Goal: Information Seeking & Learning: Check status

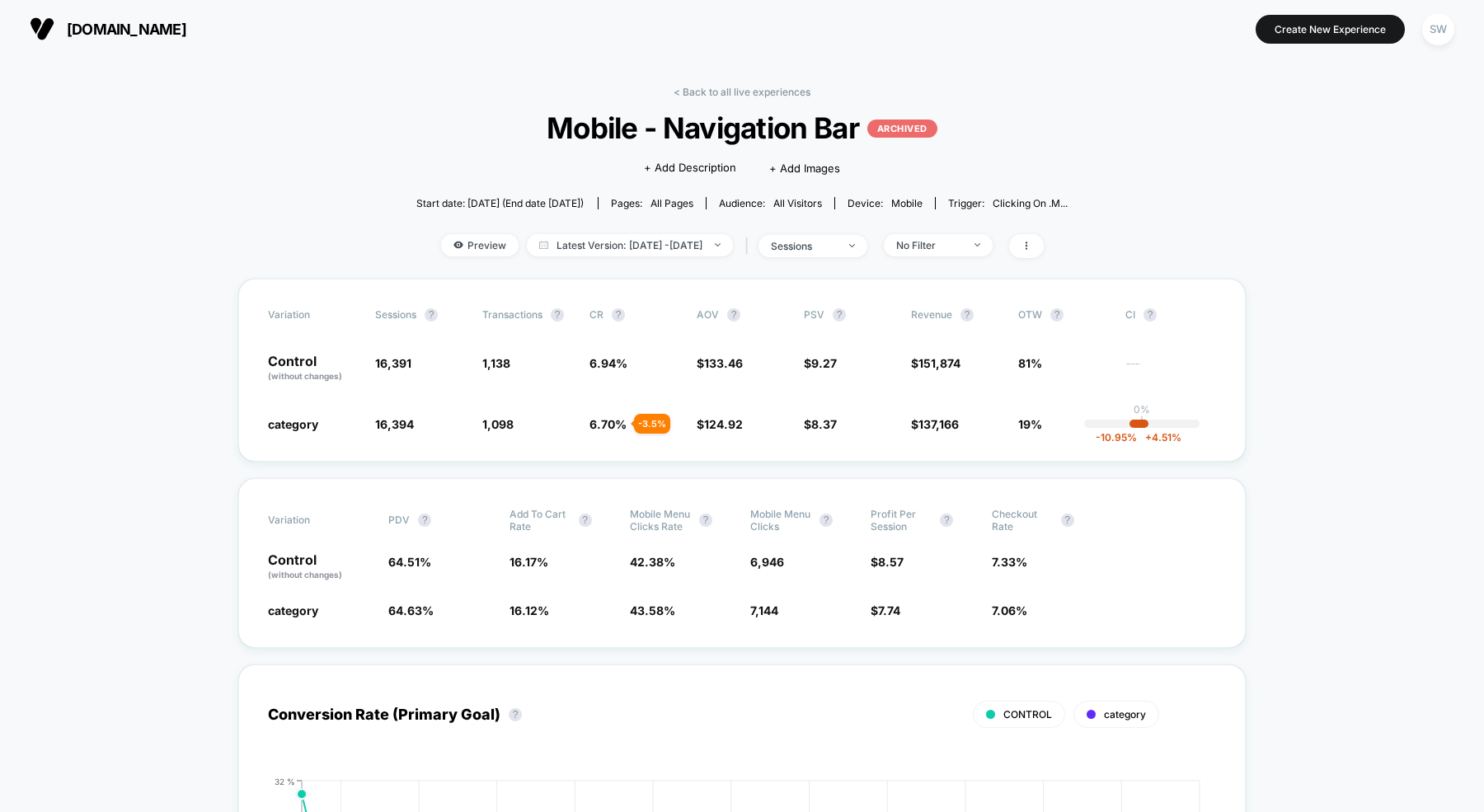
click at [700, 102] on div "< Back to all live experiences Mobile - Navigation Bar ARCHIVED Click to edit e…" at bounding box center [742, 182] width 652 height 193
click at [691, 90] on link "< Back to all live experiences" at bounding box center [742, 92] width 137 height 13
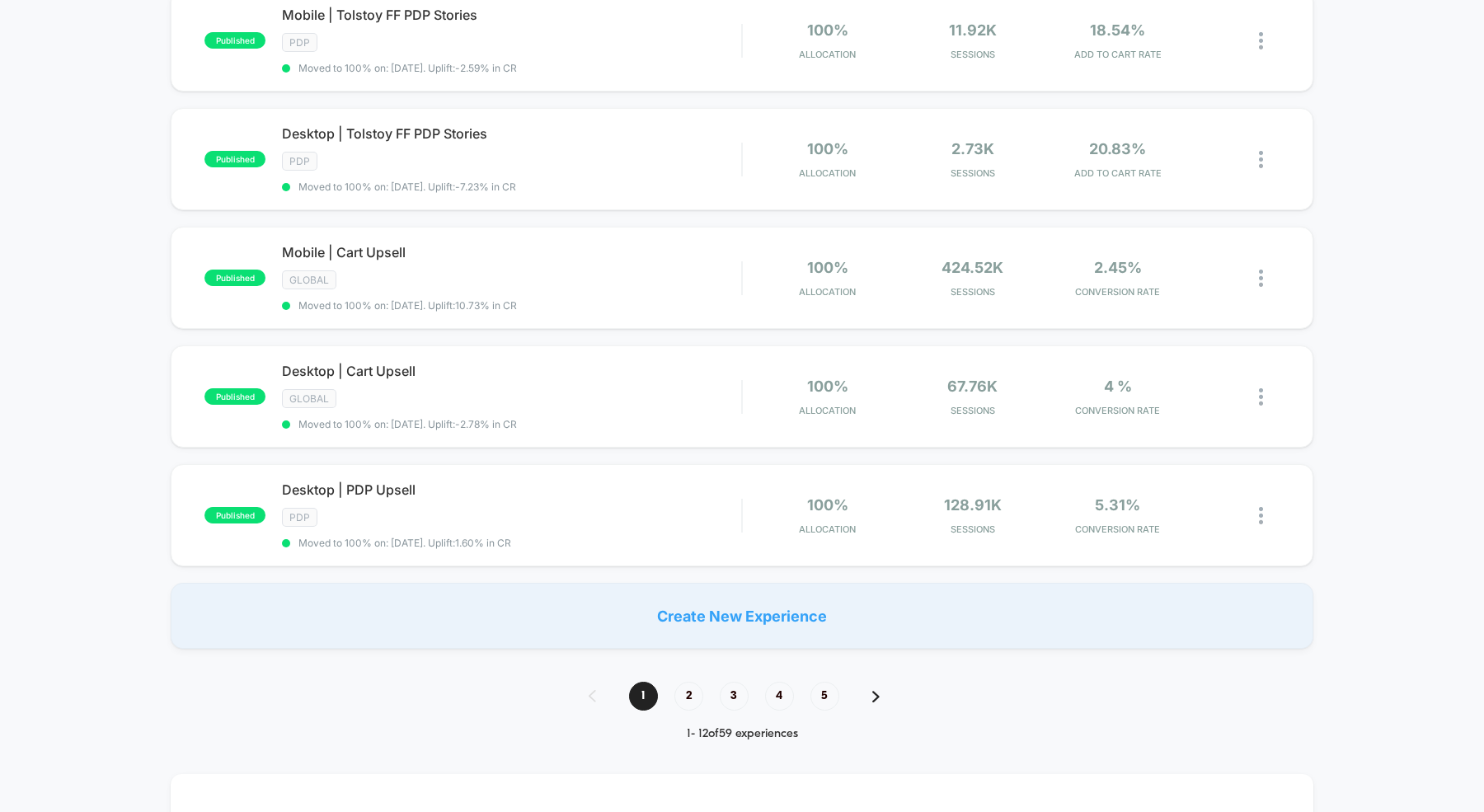
scroll to position [1021, 0]
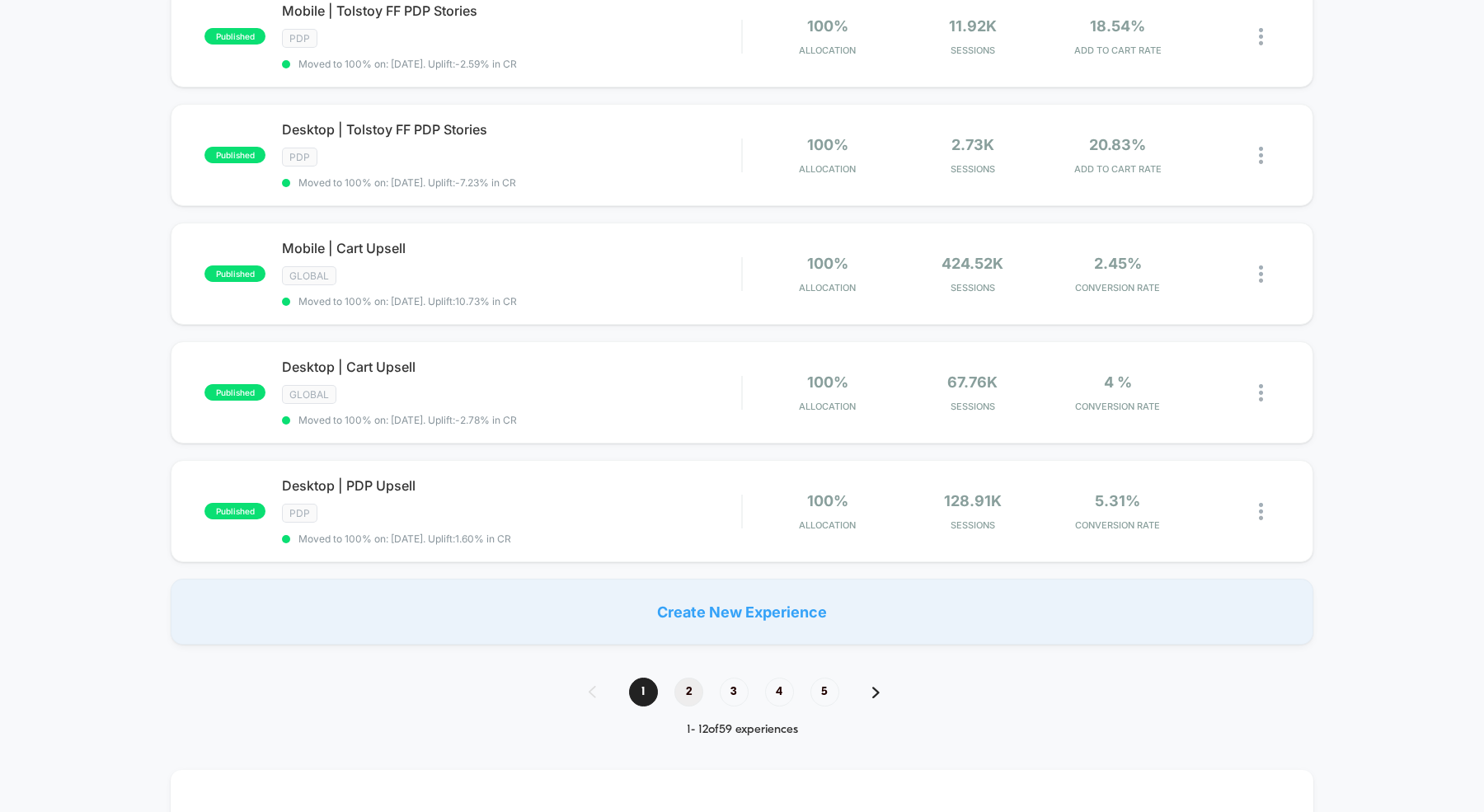
click at [680, 678] on span "2" at bounding box center [689, 692] width 29 height 29
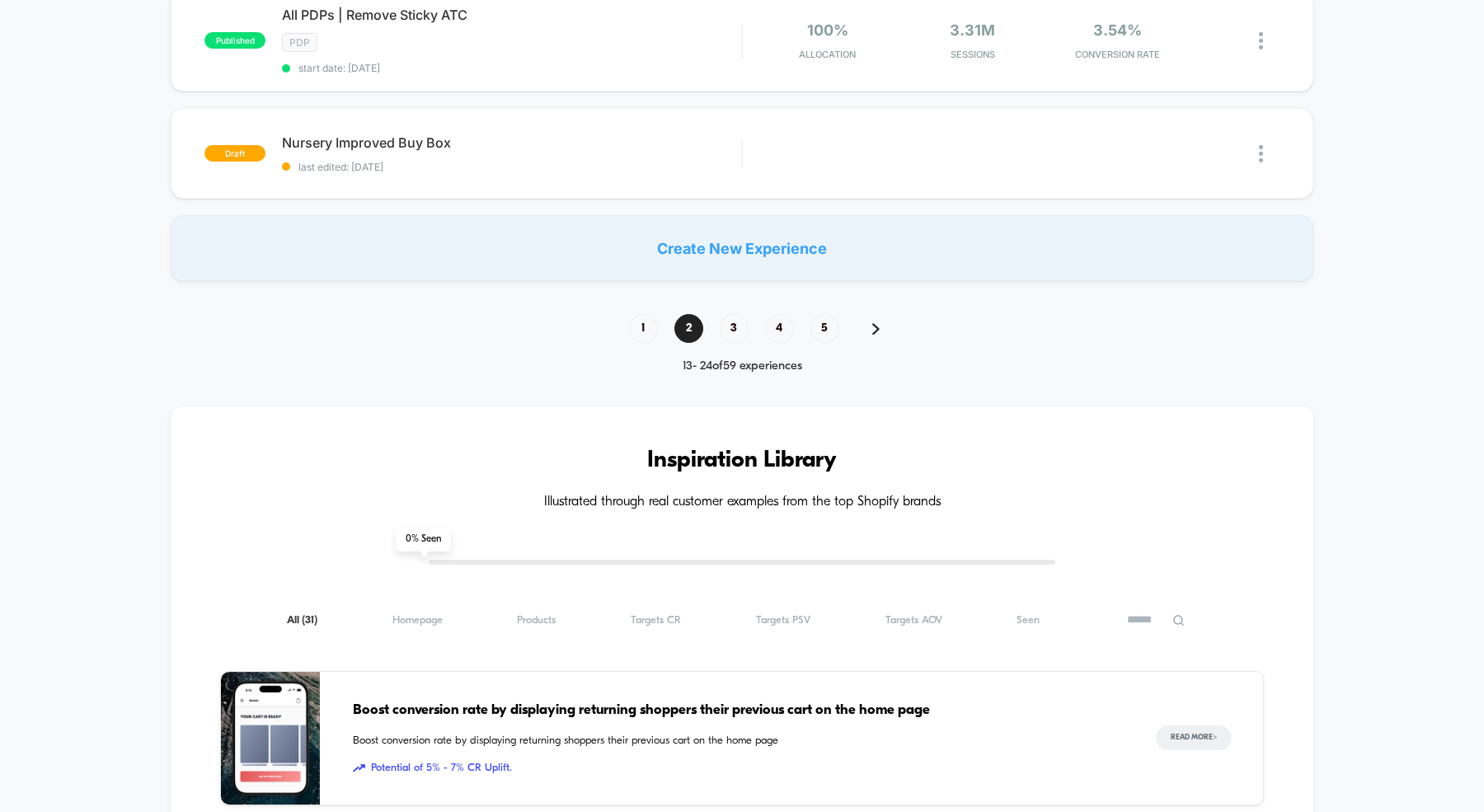
scroll to position [1401, 0]
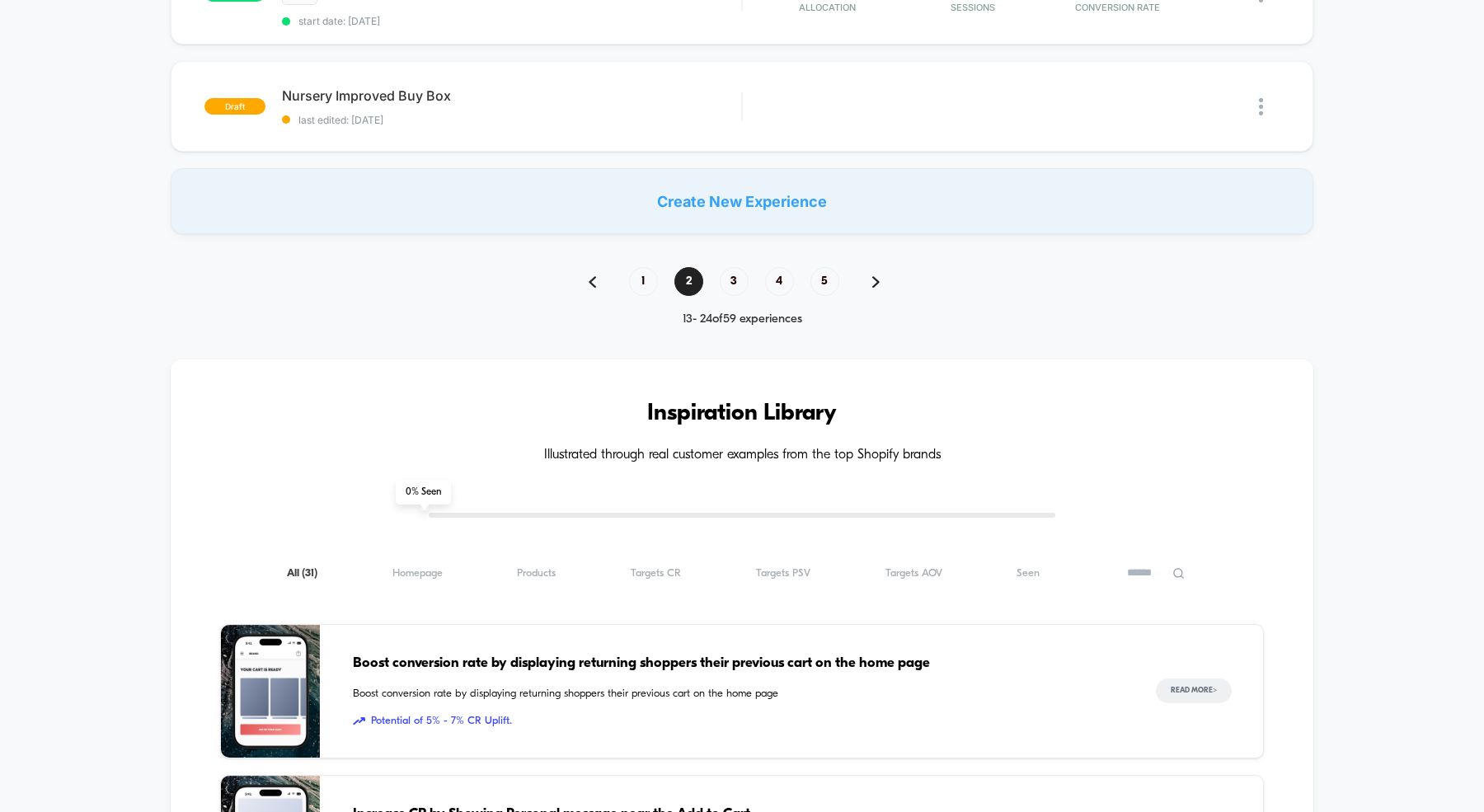
click at [653, 280] on div "1 2 3 4 5 13 - 24 of 59 experiences" at bounding box center [742, 296] width 341 height 59
click at [645, 271] on span "1" at bounding box center [644, 281] width 29 height 29
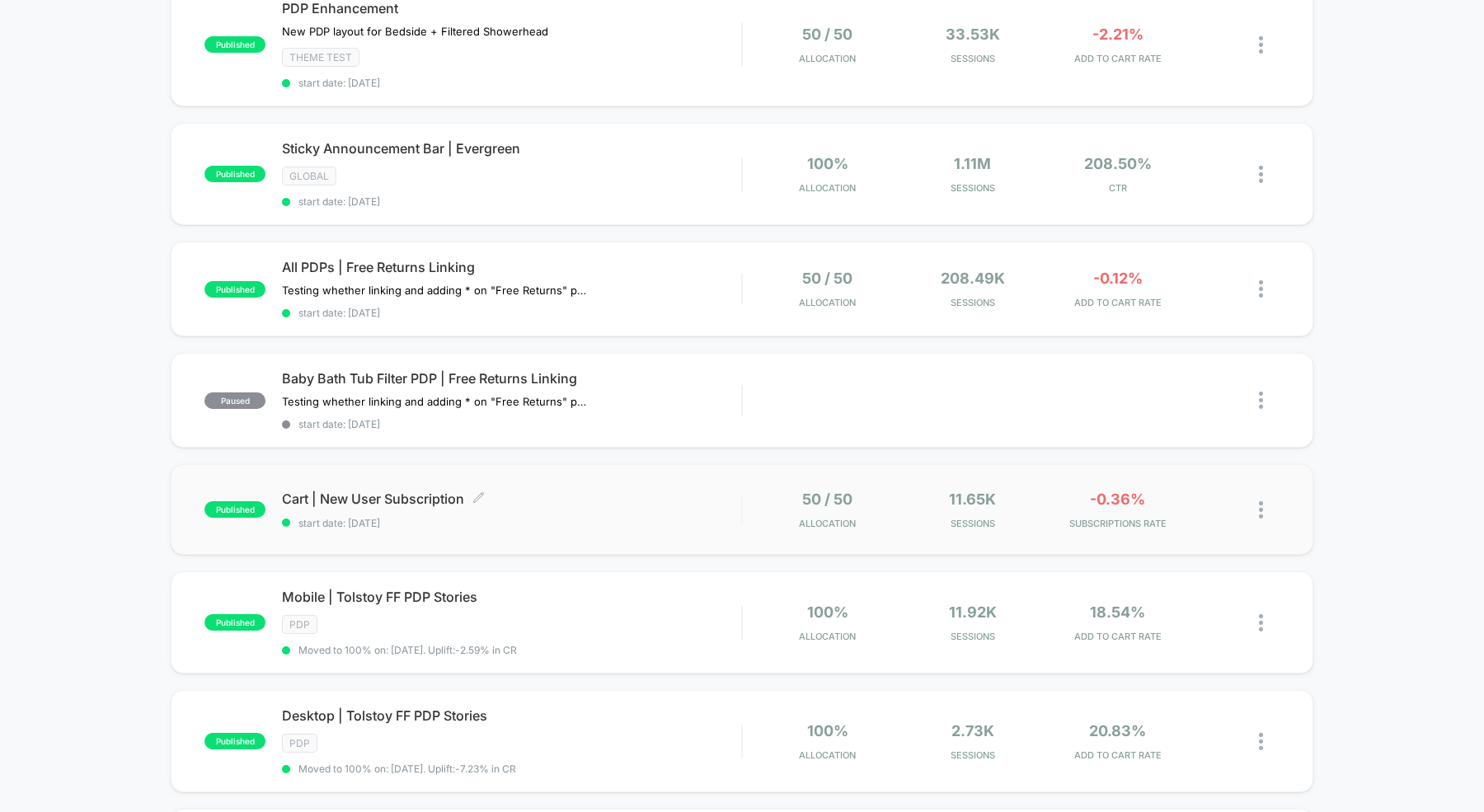
scroll to position [433, 0]
click at [560, 499] on div "Cart | New User Subscription Click to edit experience details Click to edit exp…" at bounding box center [511, 511] width 460 height 39
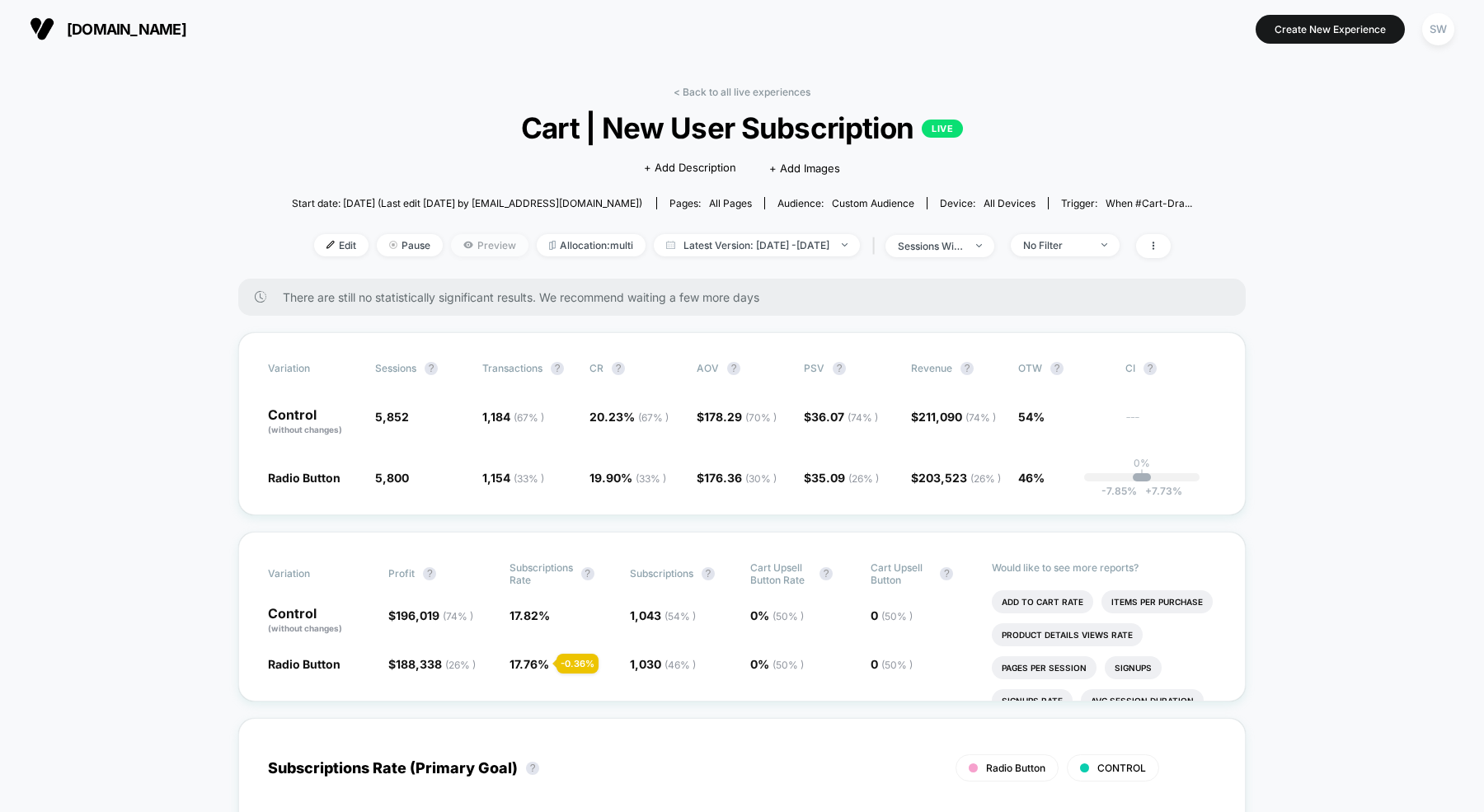
click at [451, 251] on span "Preview" at bounding box center [489, 245] width 77 height 22
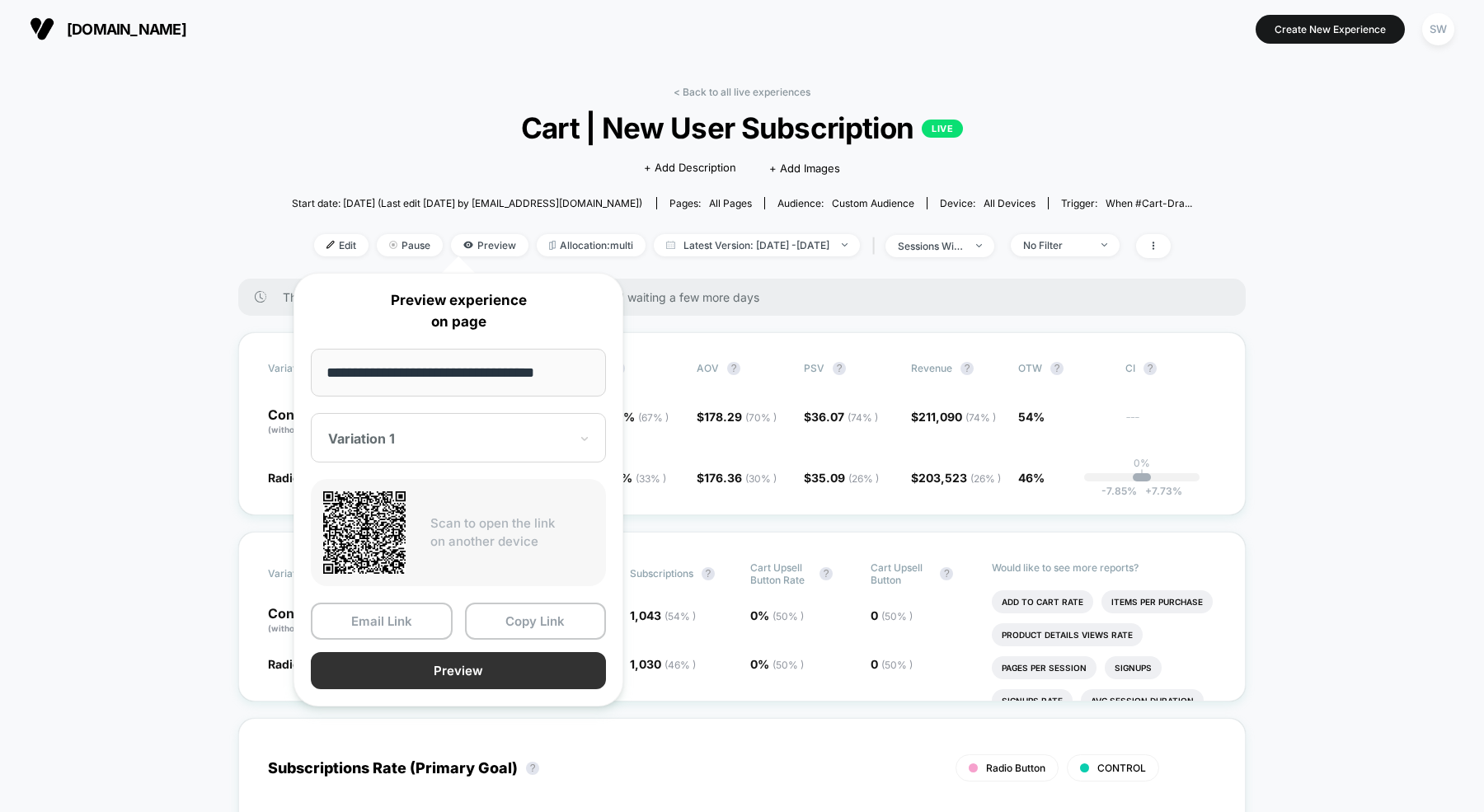
click at [430, 678] on button "Preview" at bounding box center [458, 671] width 295 height 37
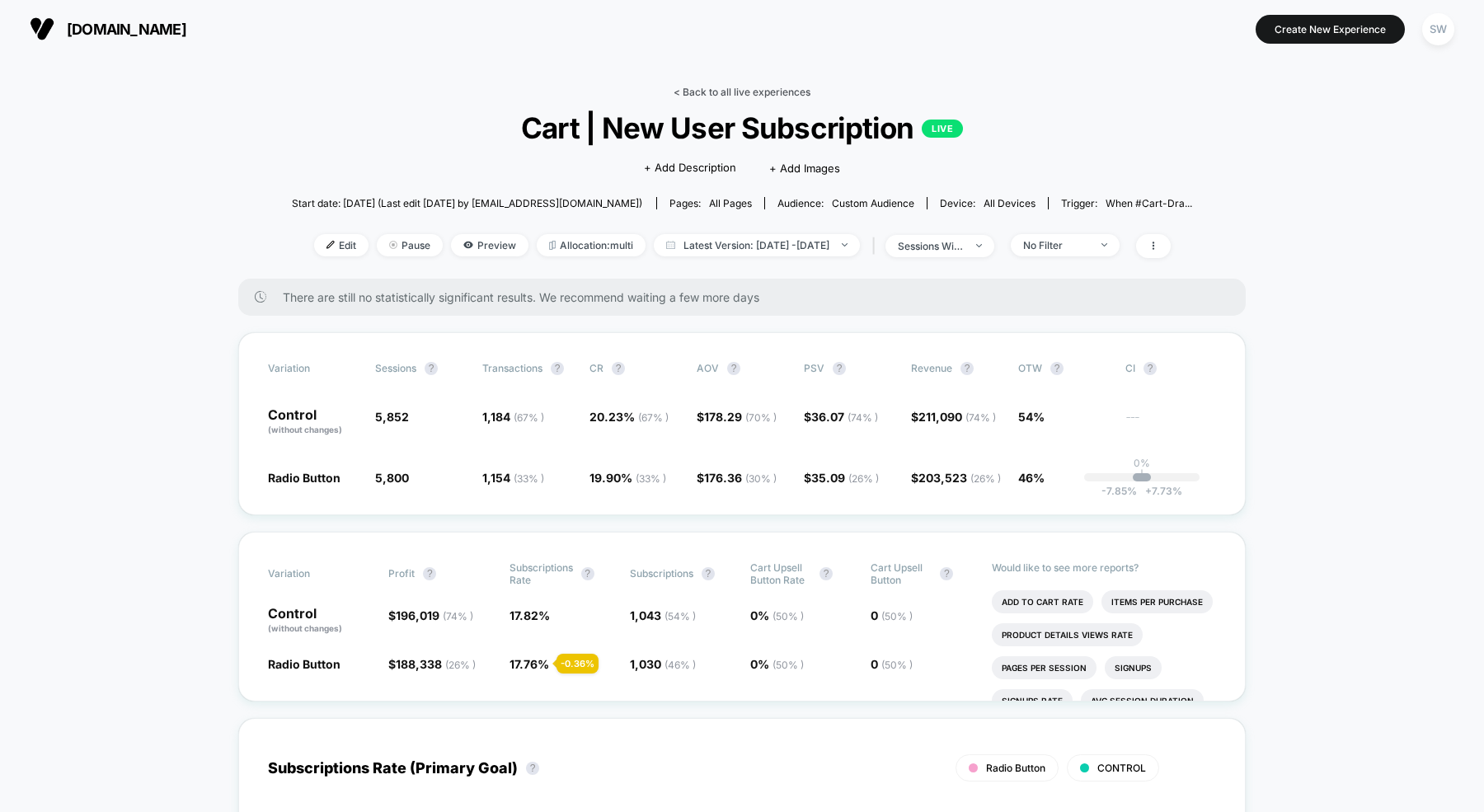
click at [712, 97] on link "< Back to all live experiences" at bounding box center [742, 92] width 137 height 13
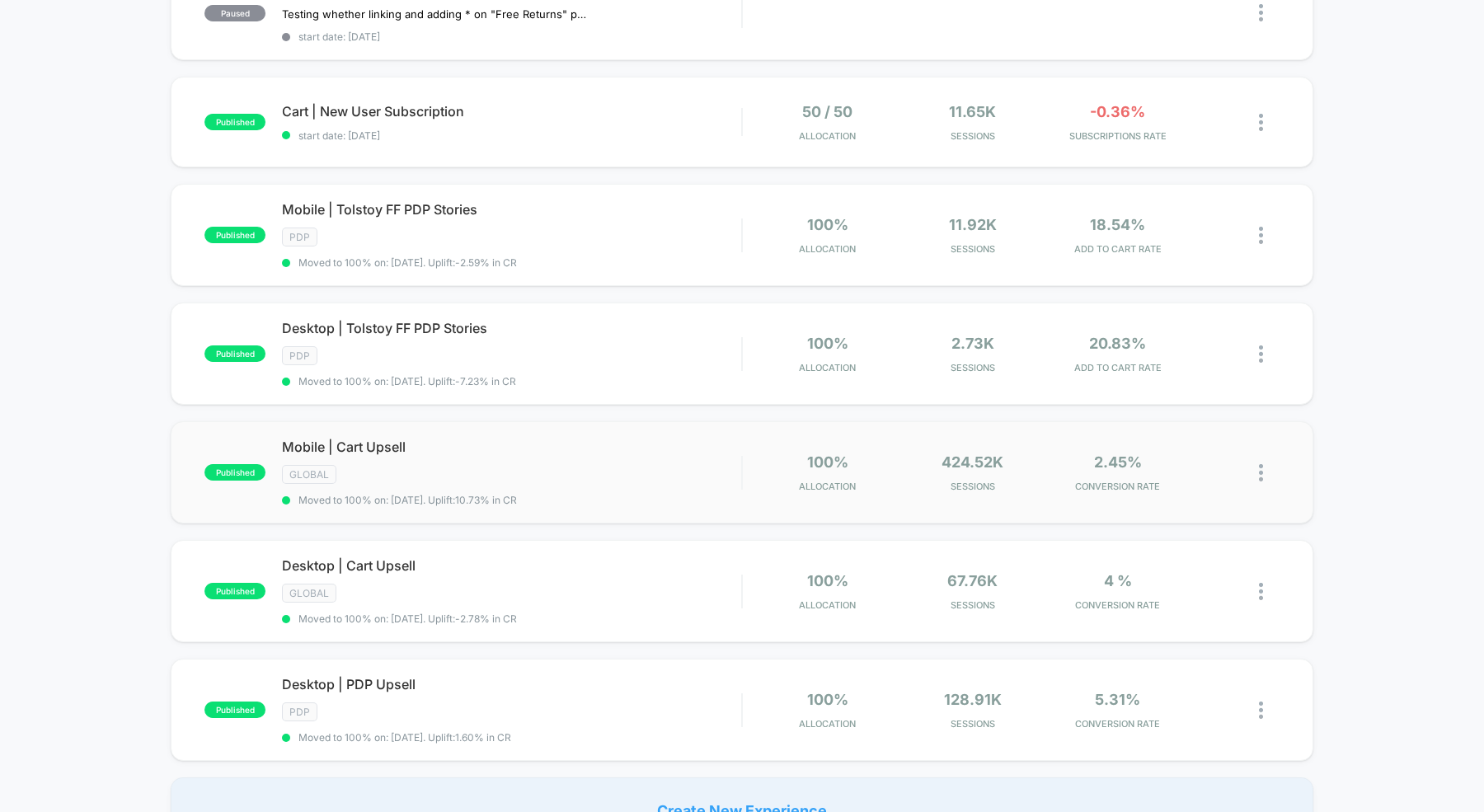
scroll to position [868, 0]
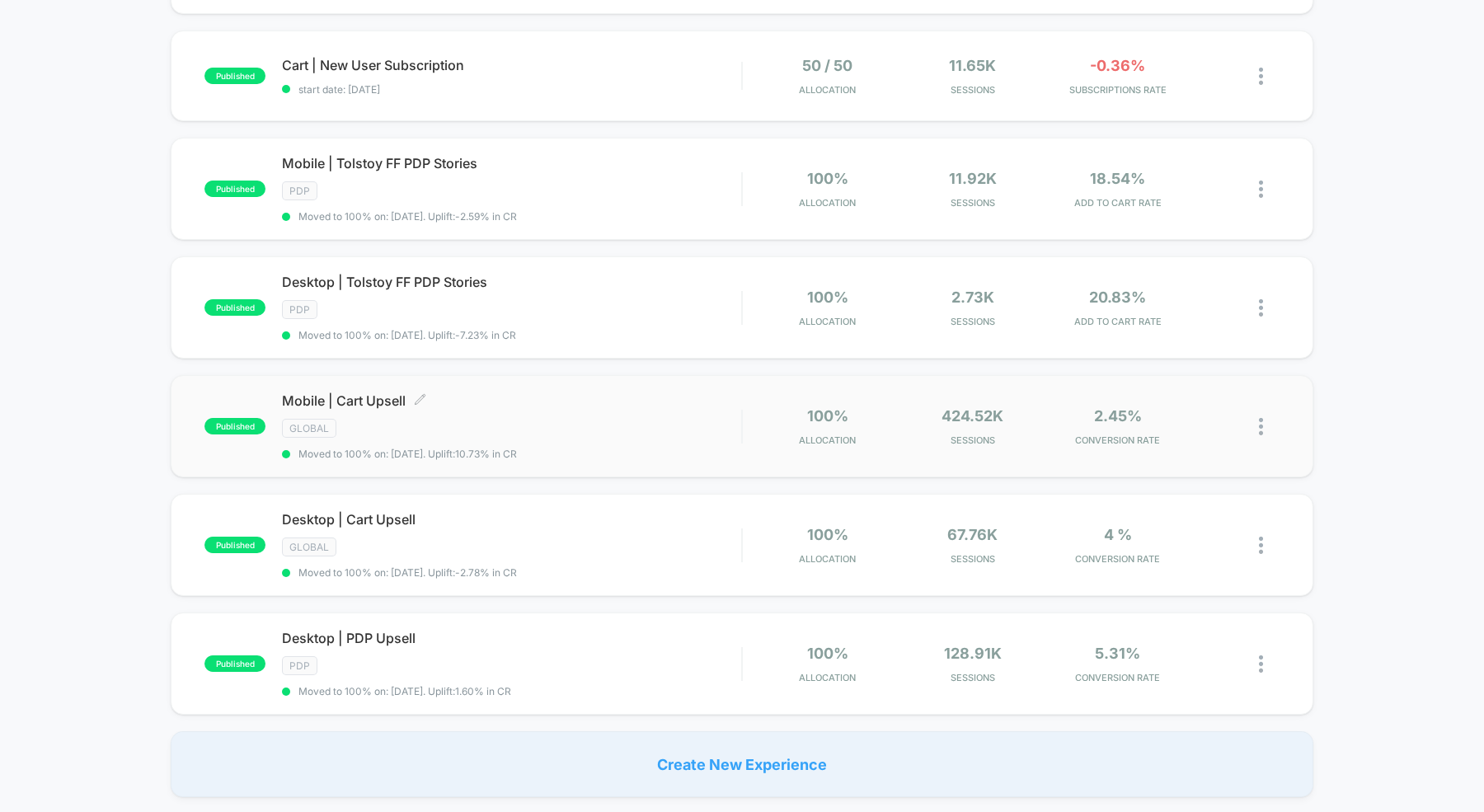
click at [408, 403] on div "Mobile | Cart Upsell Click to edit experience details Click to edit experience …" at bounding box center [511, 426] width 460 height 68
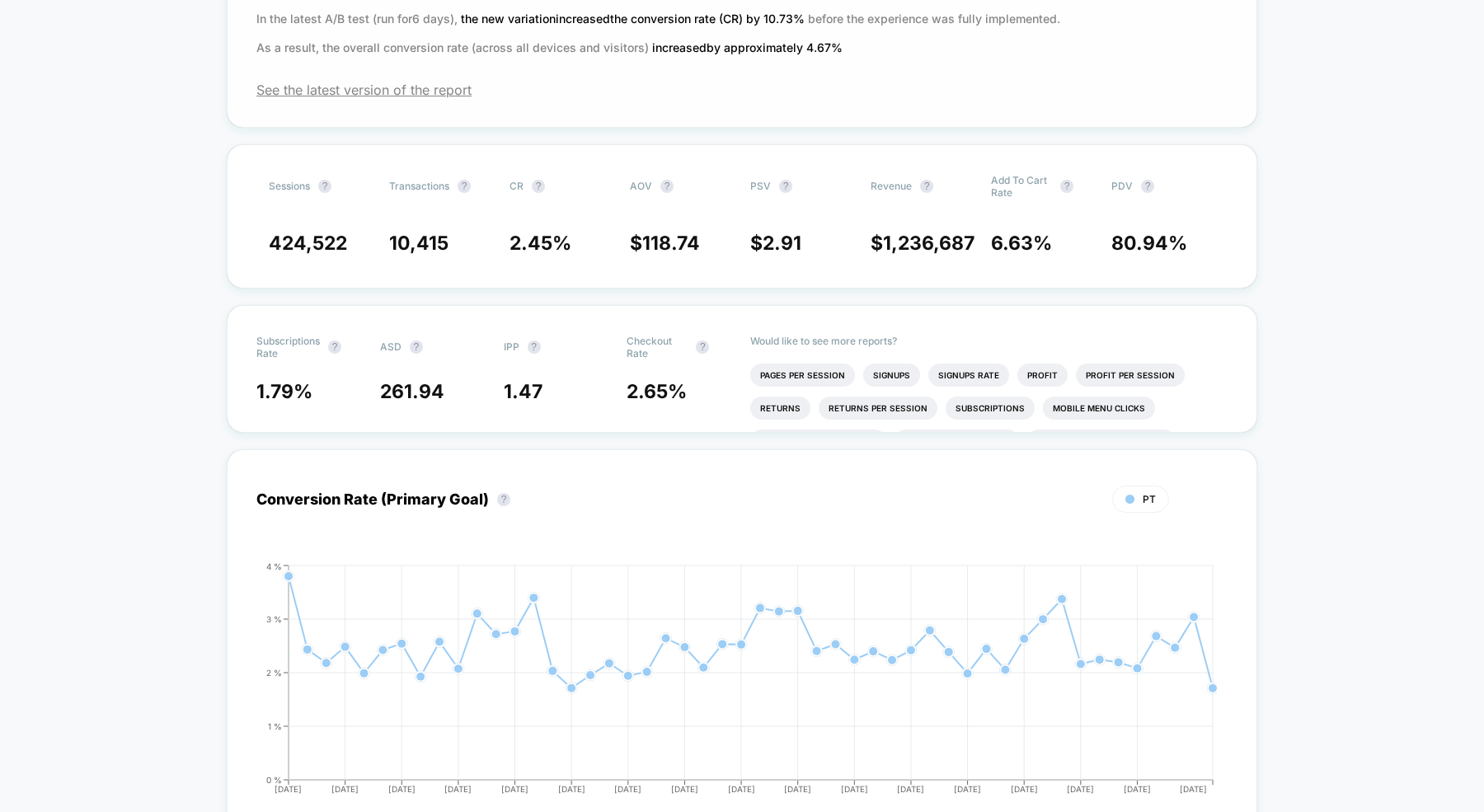
scroll to position [478, 0]
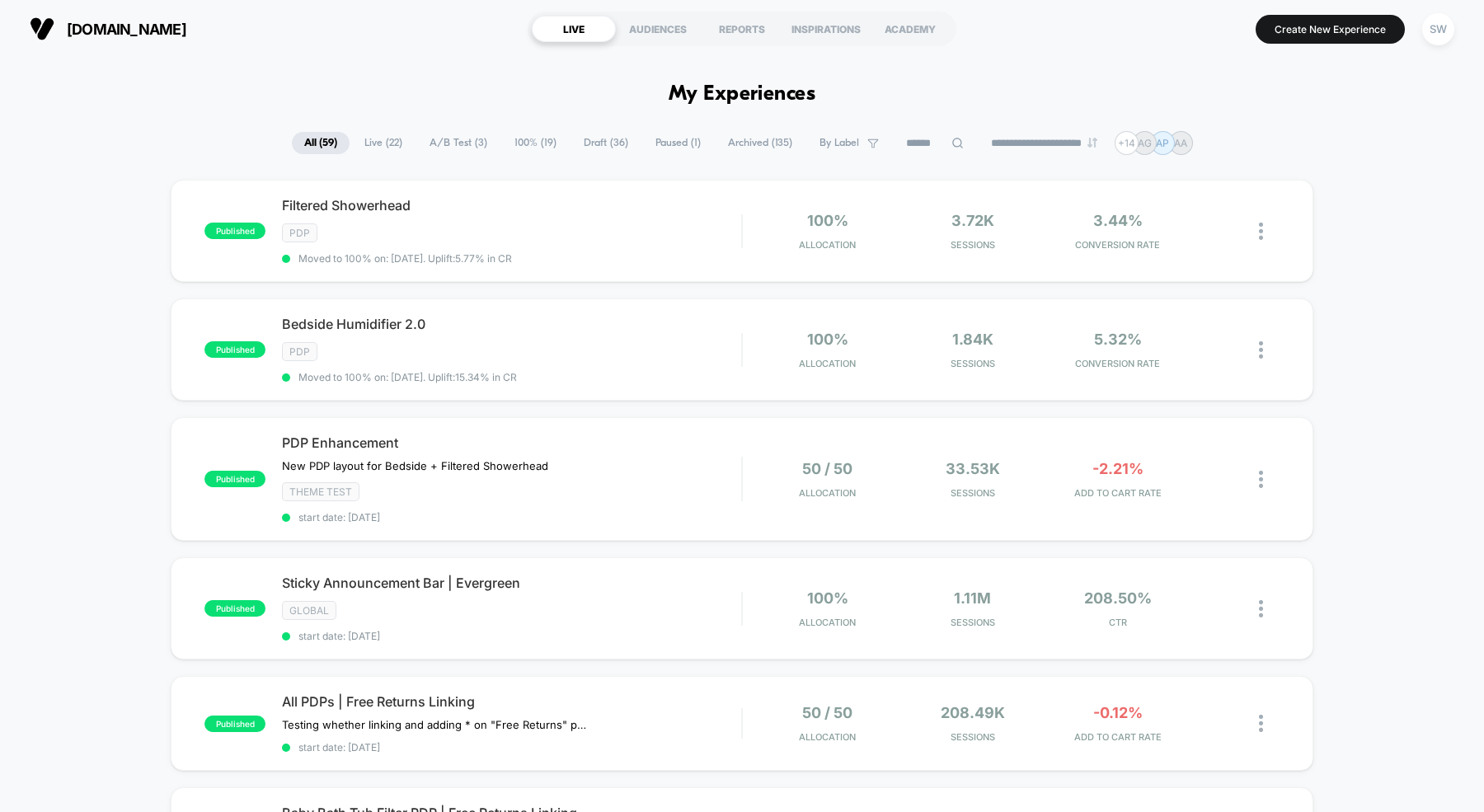
click at [362, 141] on span "Live ( 22 )" at bounding box center [383, 143] width 63 height 22
click at [598, 234] on div "PDP" at bounding box center [511, 233] width 460 height 19
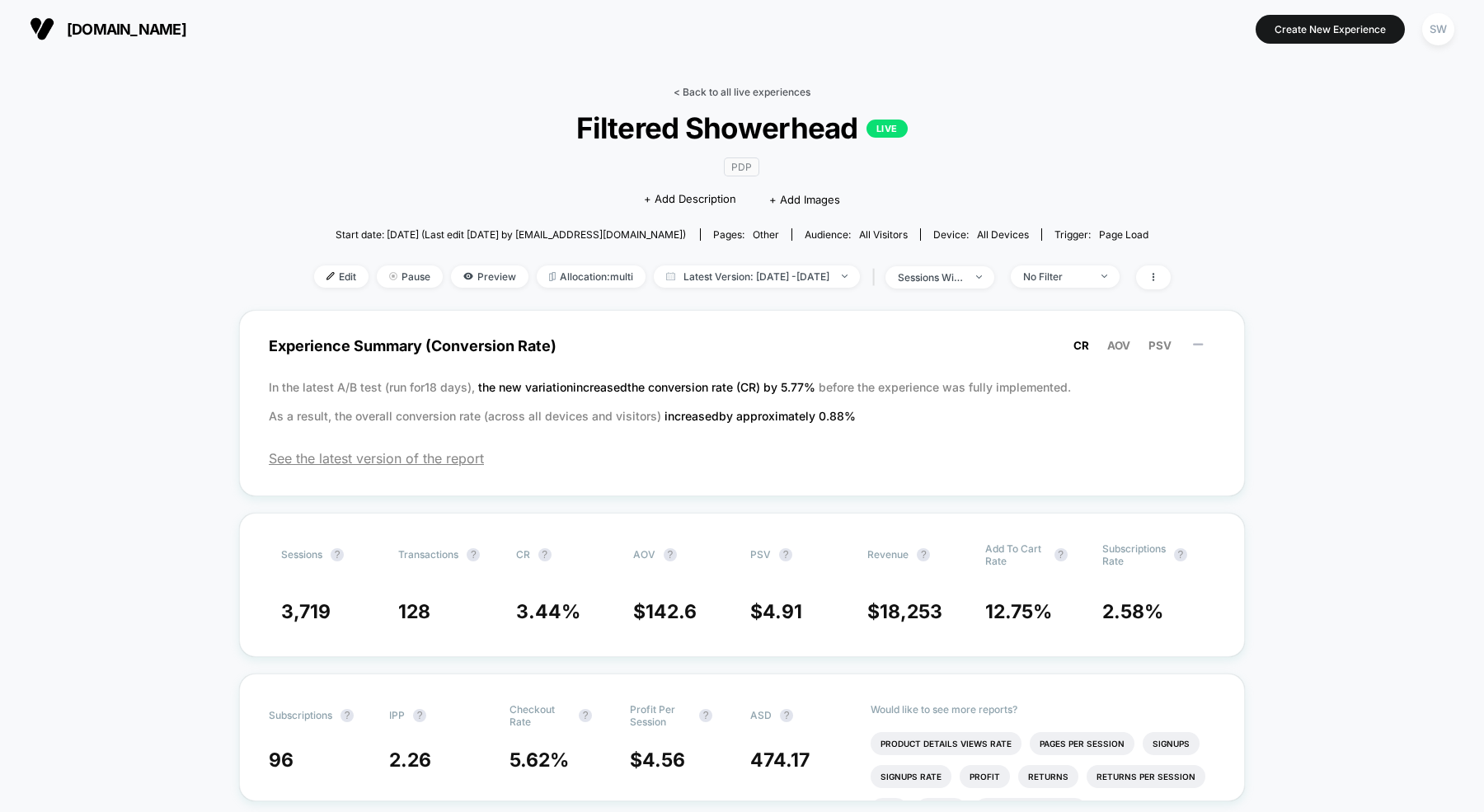
click at [697, 96] on link "< Back to all live experiences" at bounding box center [742, 92] width 137 height 13
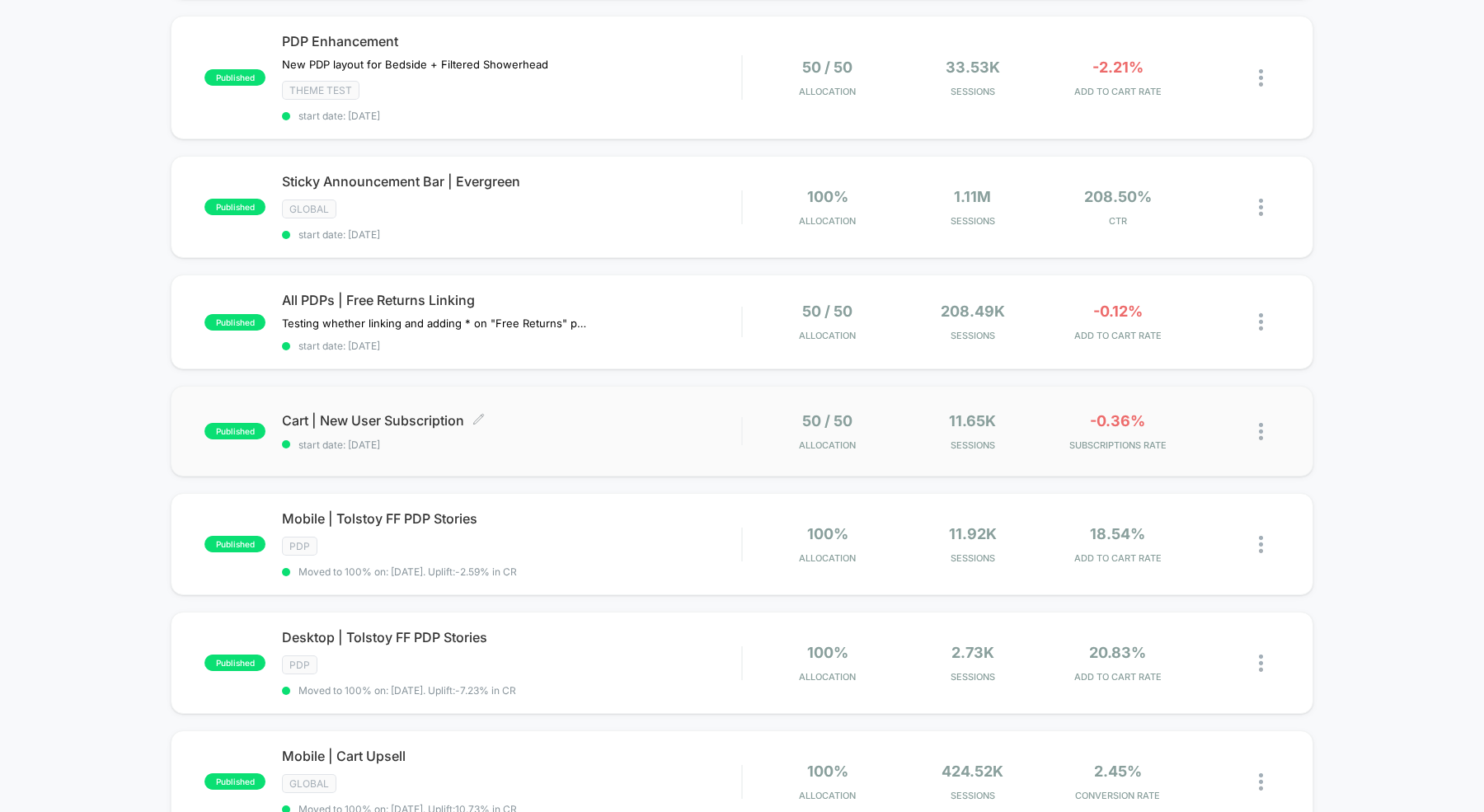
scroll to position [412, 0]
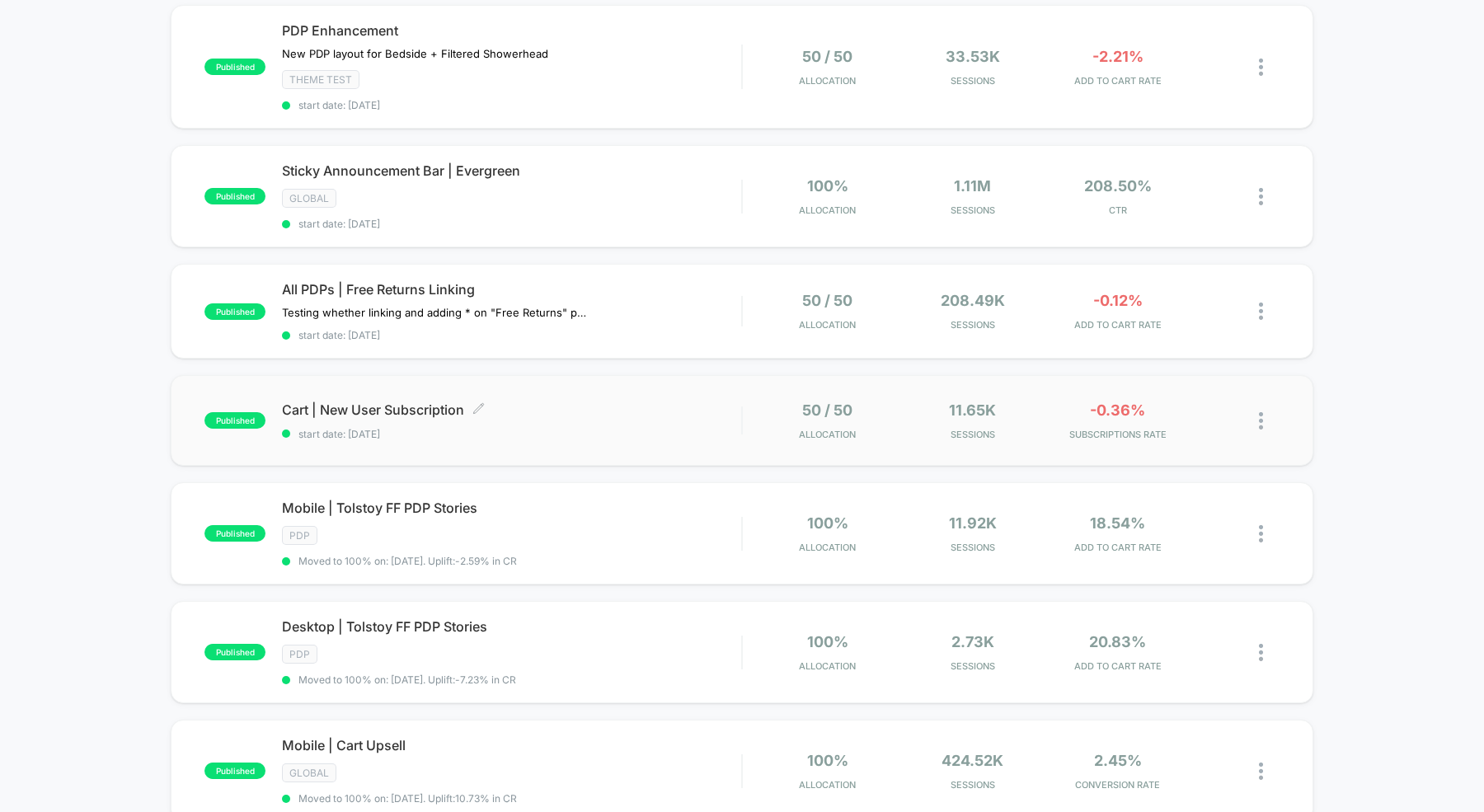
click at [528, 404] on span "Cart | New User Subscription Click to edit experience details" at bounding box center [511, 409] width 460 height 16
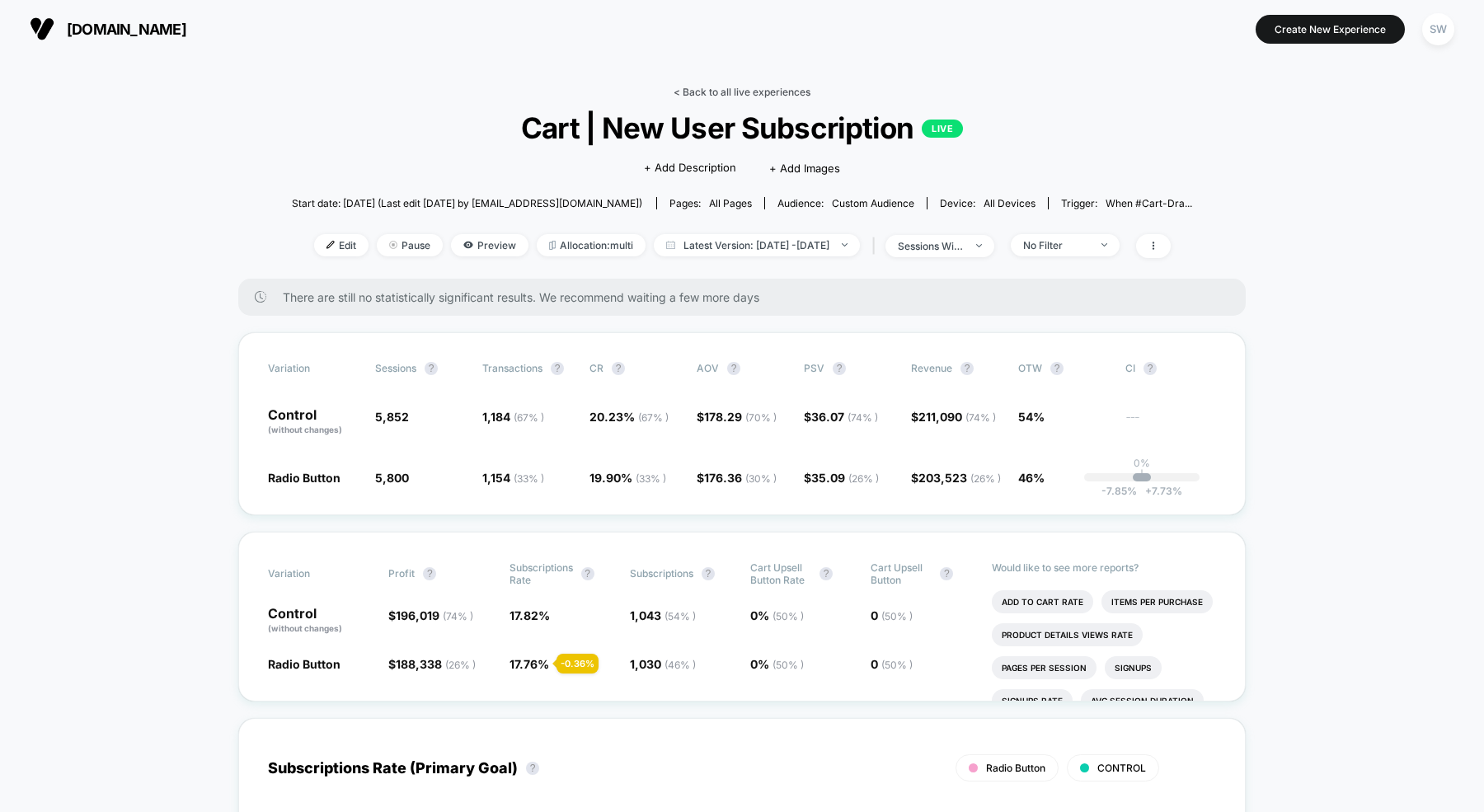
click at [706, 90] on link "< Back to all live experiences" at bounding box center [742, 92] width 137 height 13
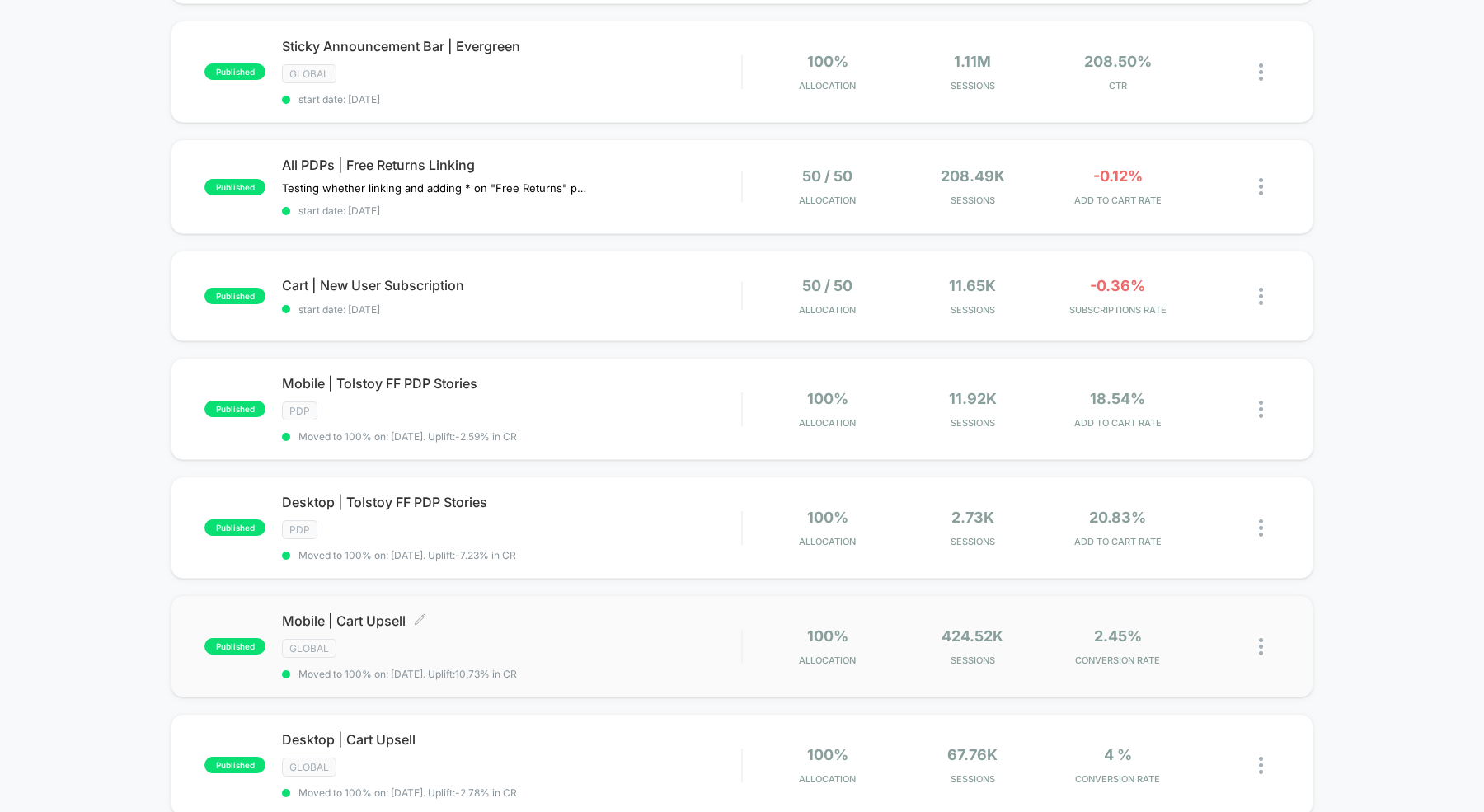
scroll to position [640, 0]
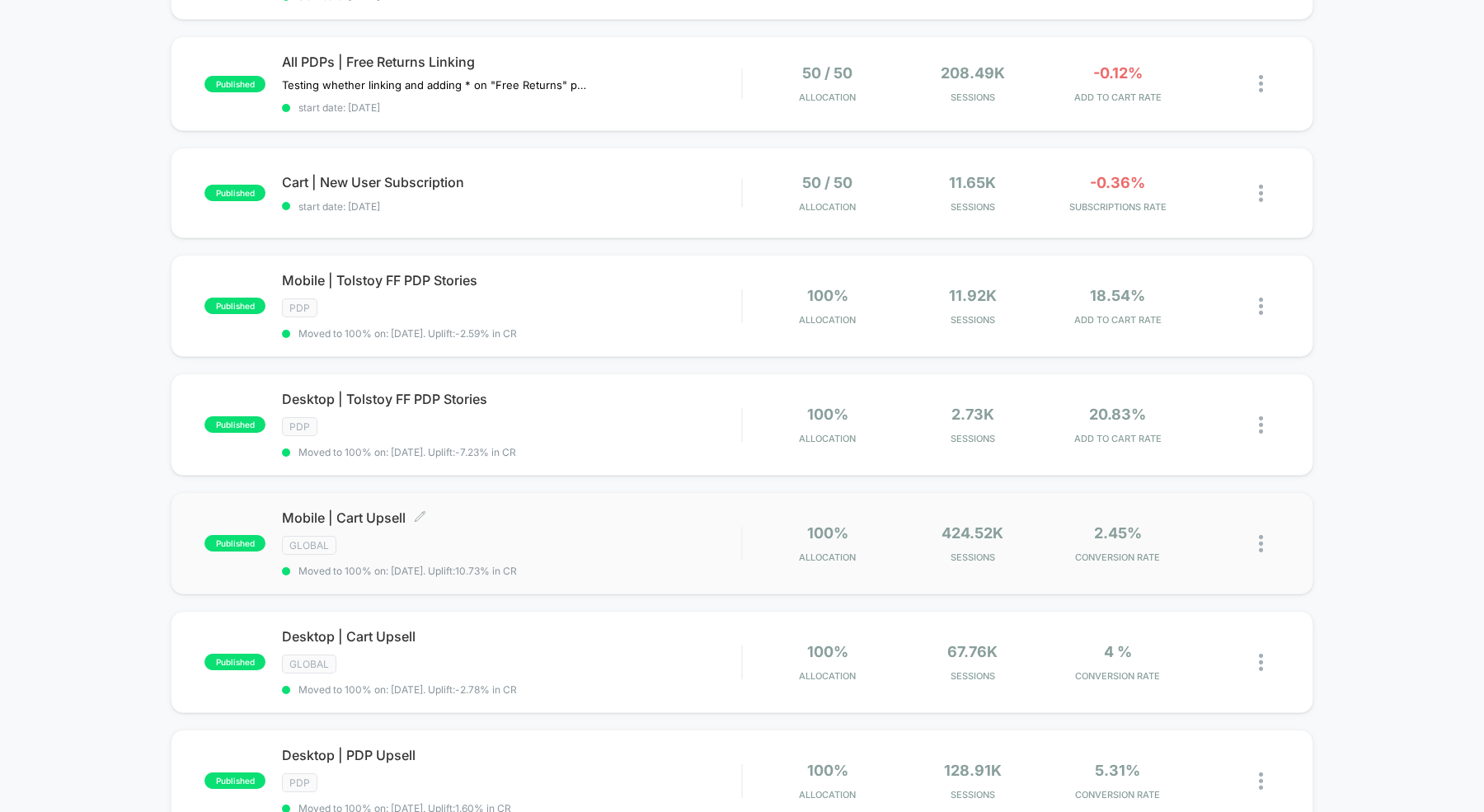
click at [491, 516] on div "Mobile | Cart Upsell Click to edit experience details Click to edit experience …" at bounding box center [511, 544] width 460 height 68
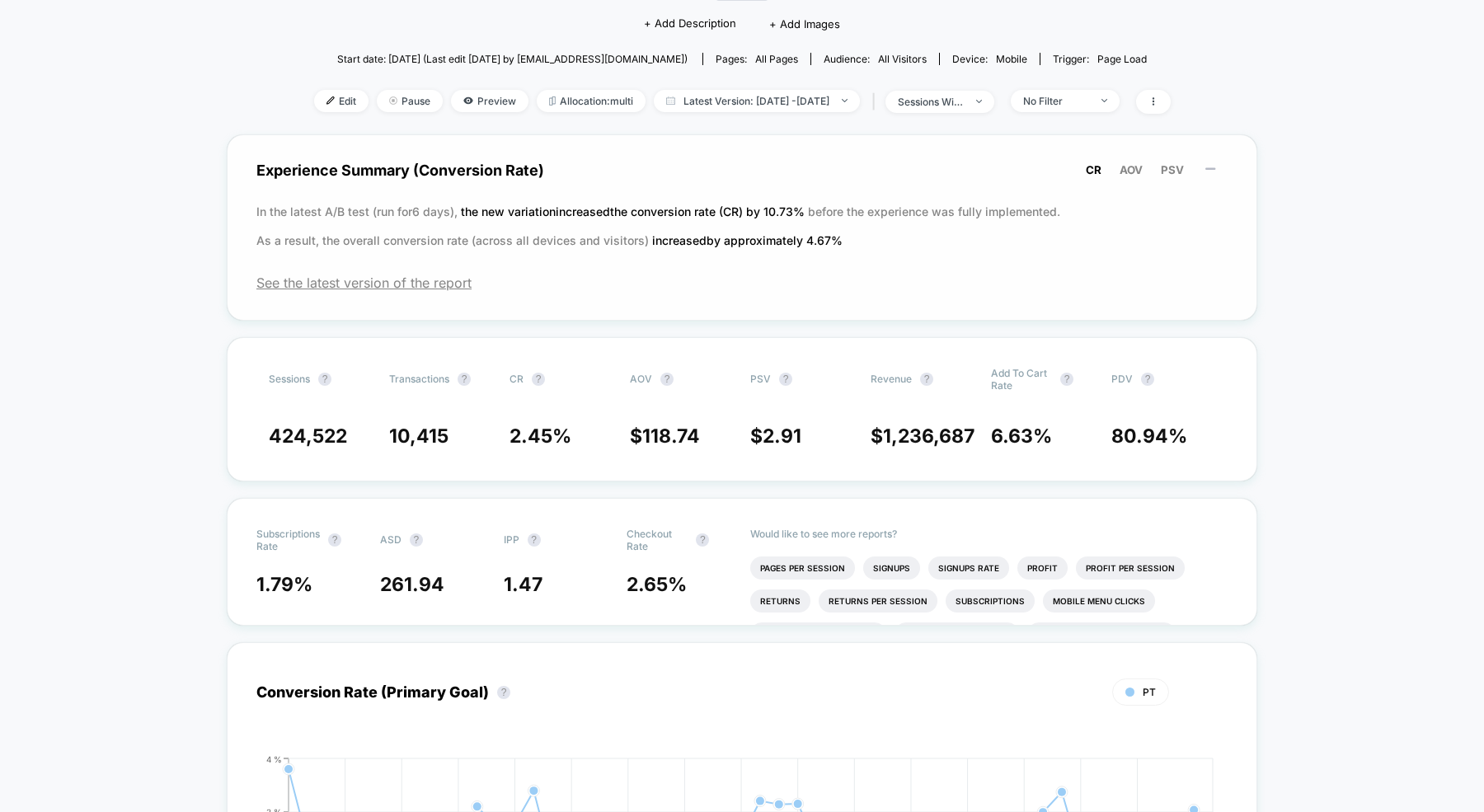
scroll to position [31, 0]
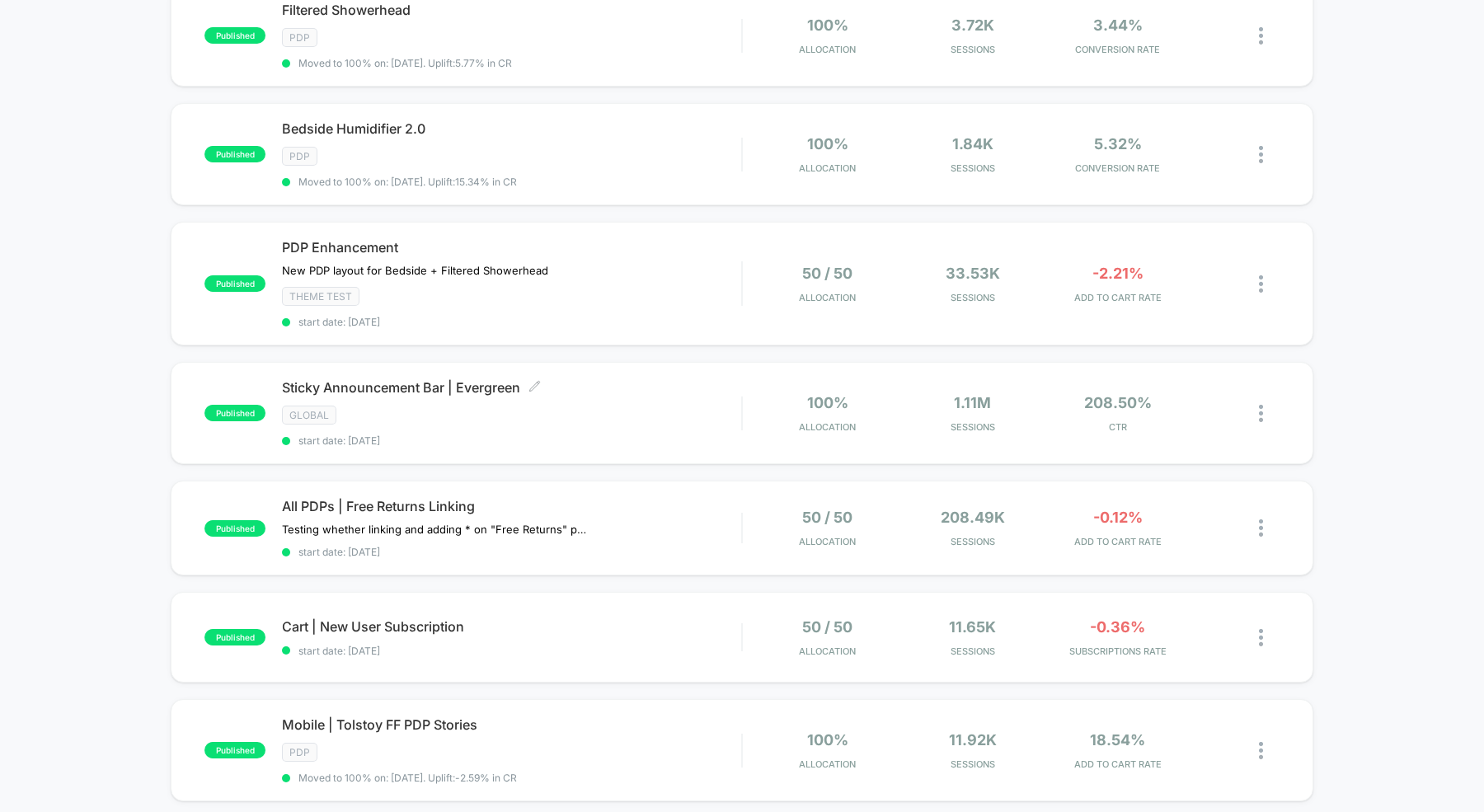
scroll to position [320, 0]
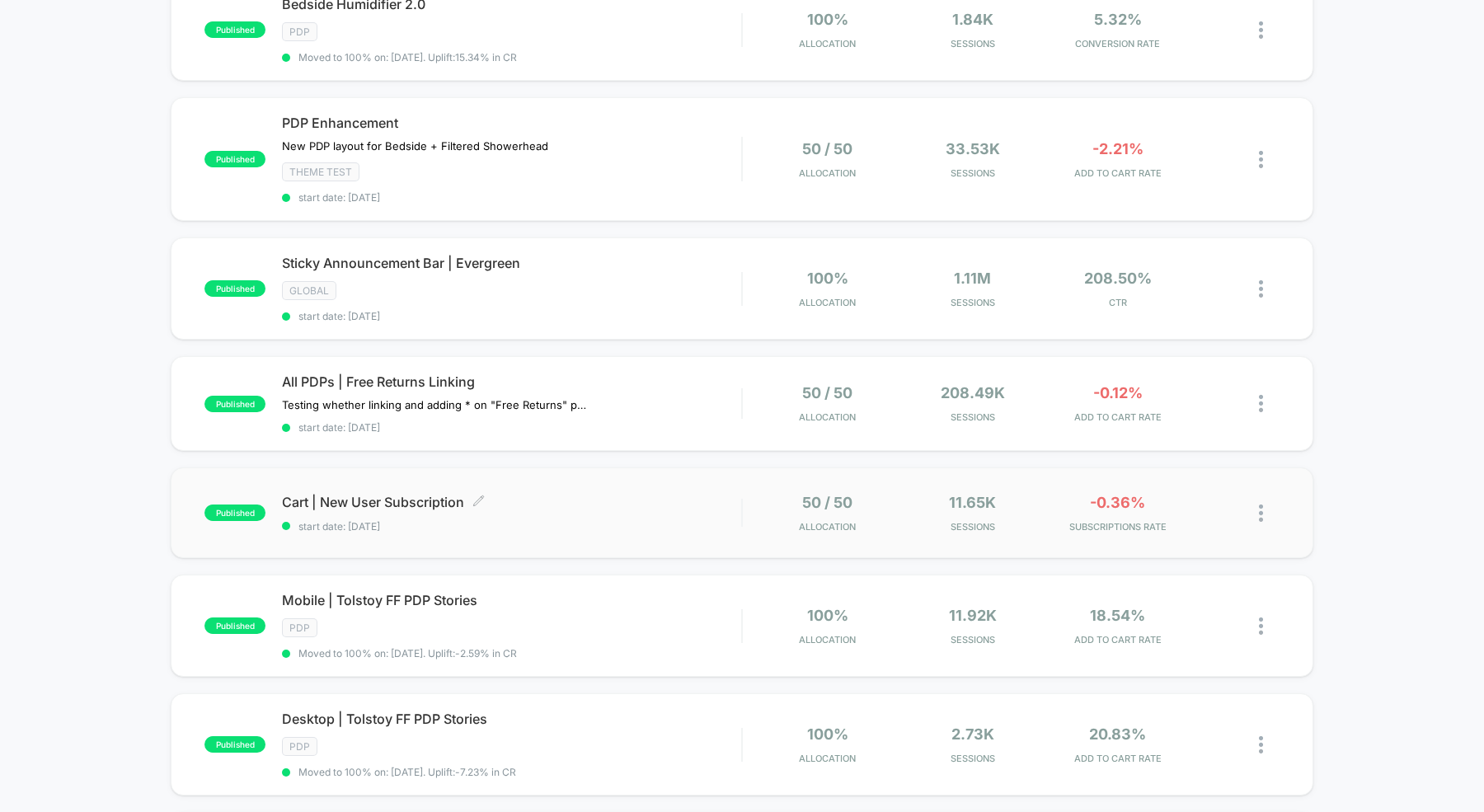
click at [530, 520] on span "start date: [DATE]" at bounding box center [511, 526] width 460 height 13
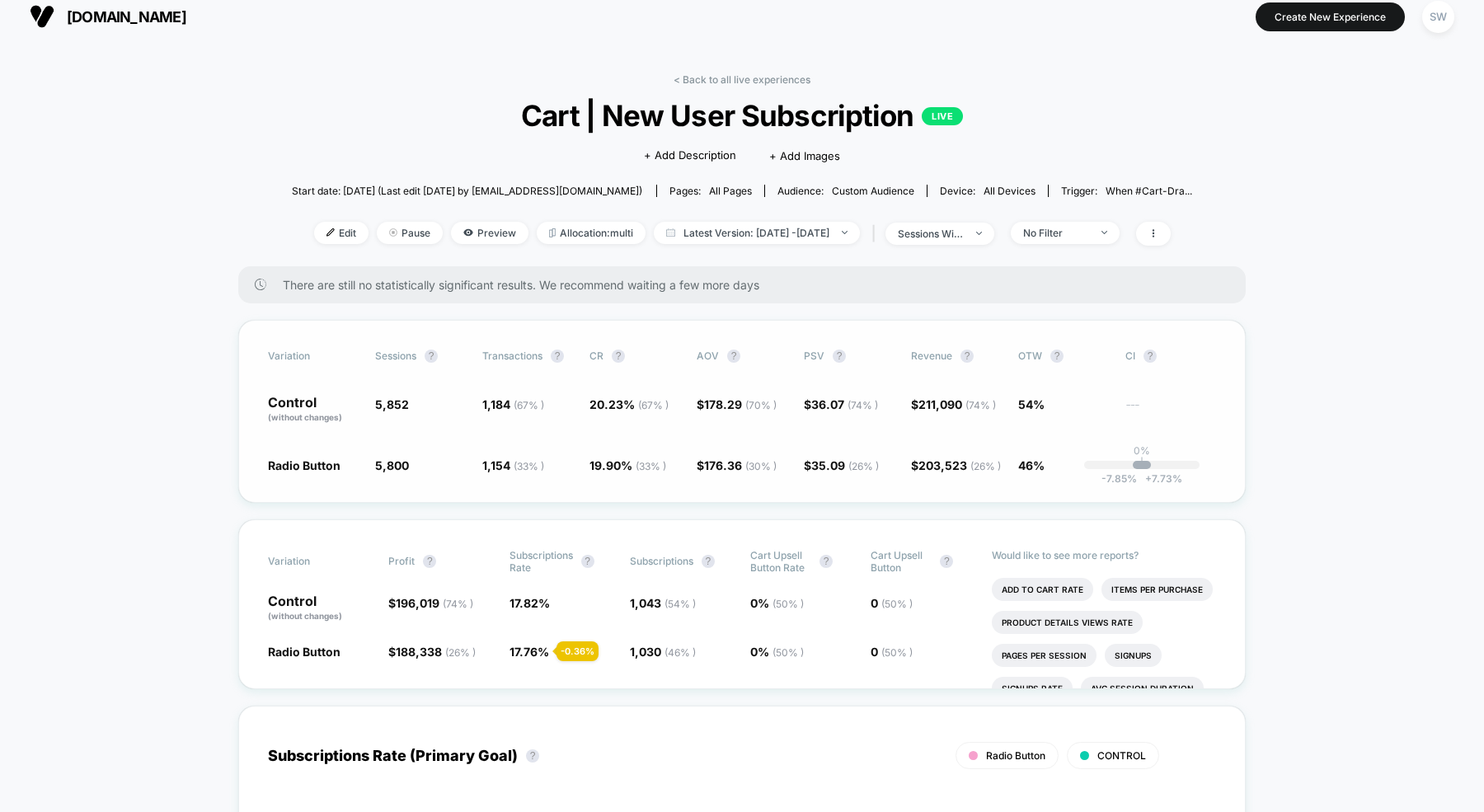
scroll to position [14, 0]
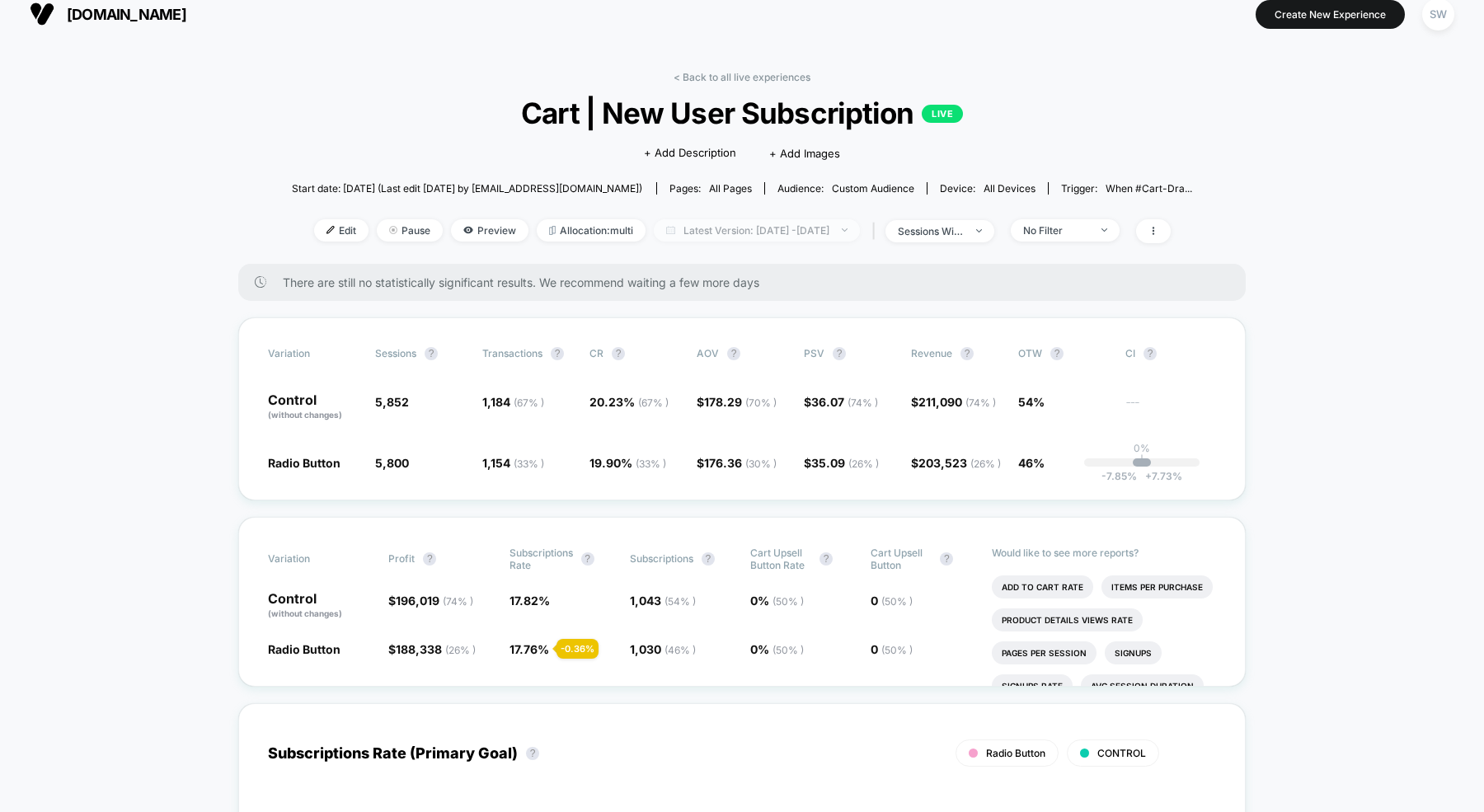
click at [770, 223] on span "Latest Version: [DATE] - [DATE]" at bounding box center [757, 230] width 206 height 22
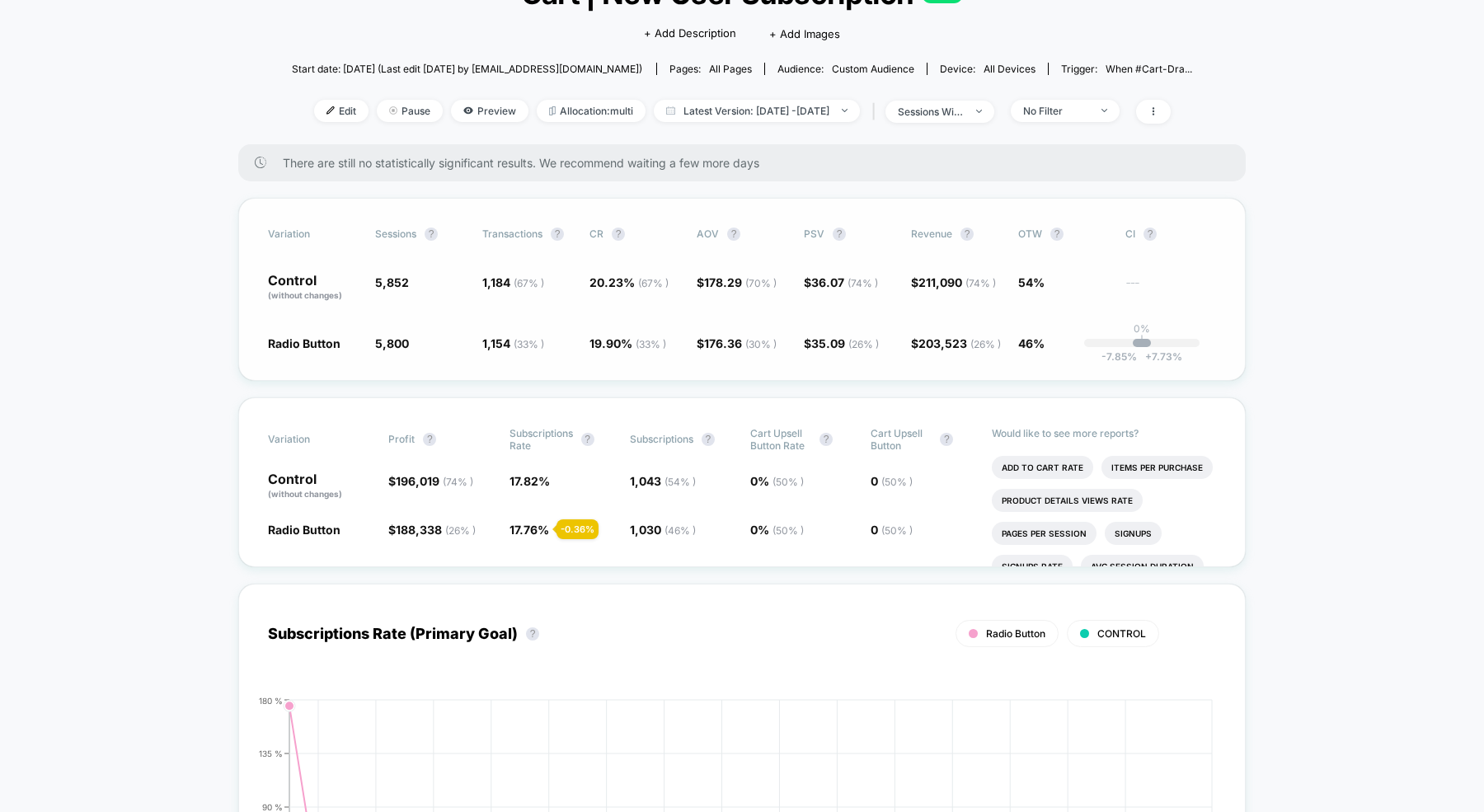
scroll to position [0, 0]
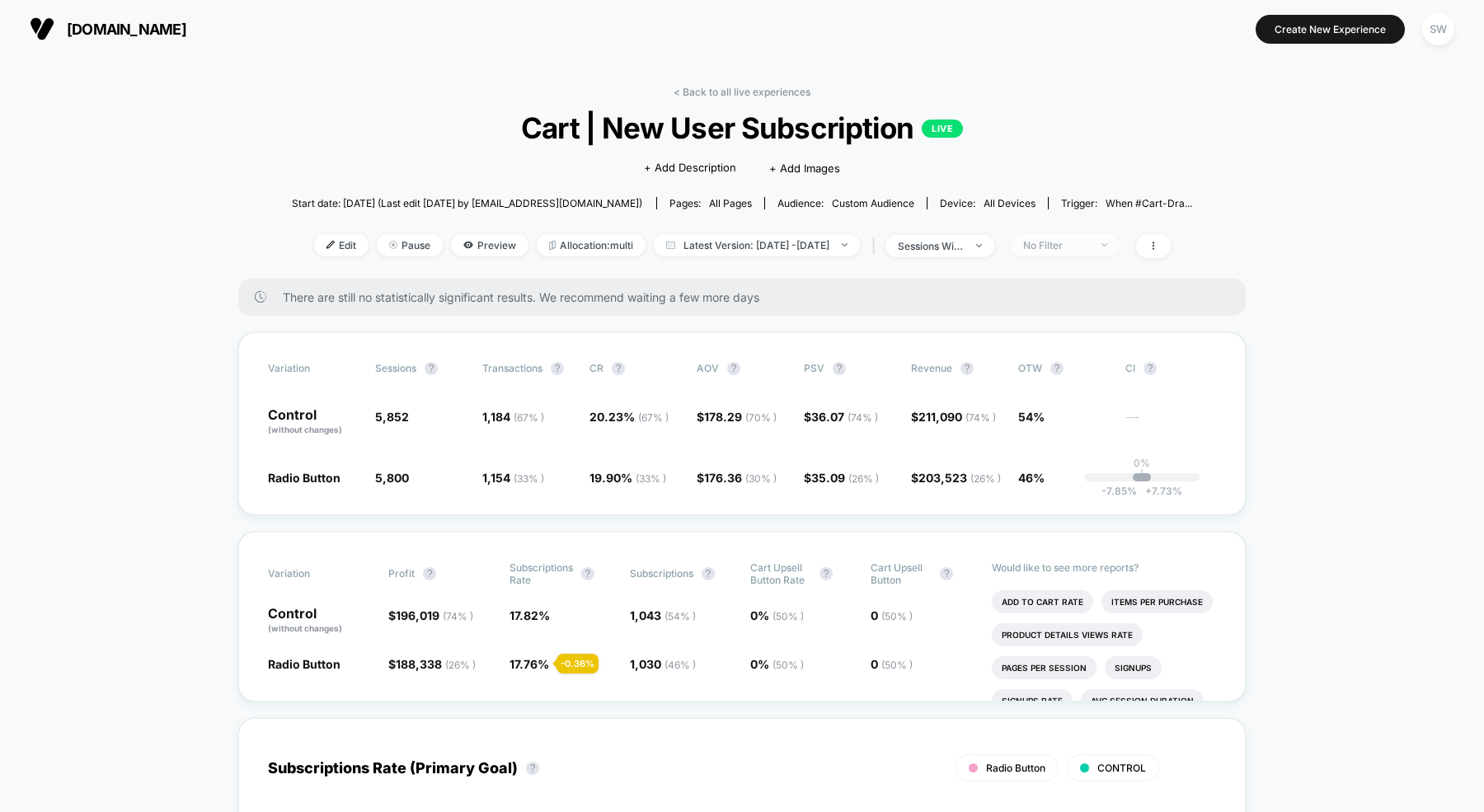
click at [1073, 239] on div "No Filter" at bounding box center [1057, 245] width 66 height 13
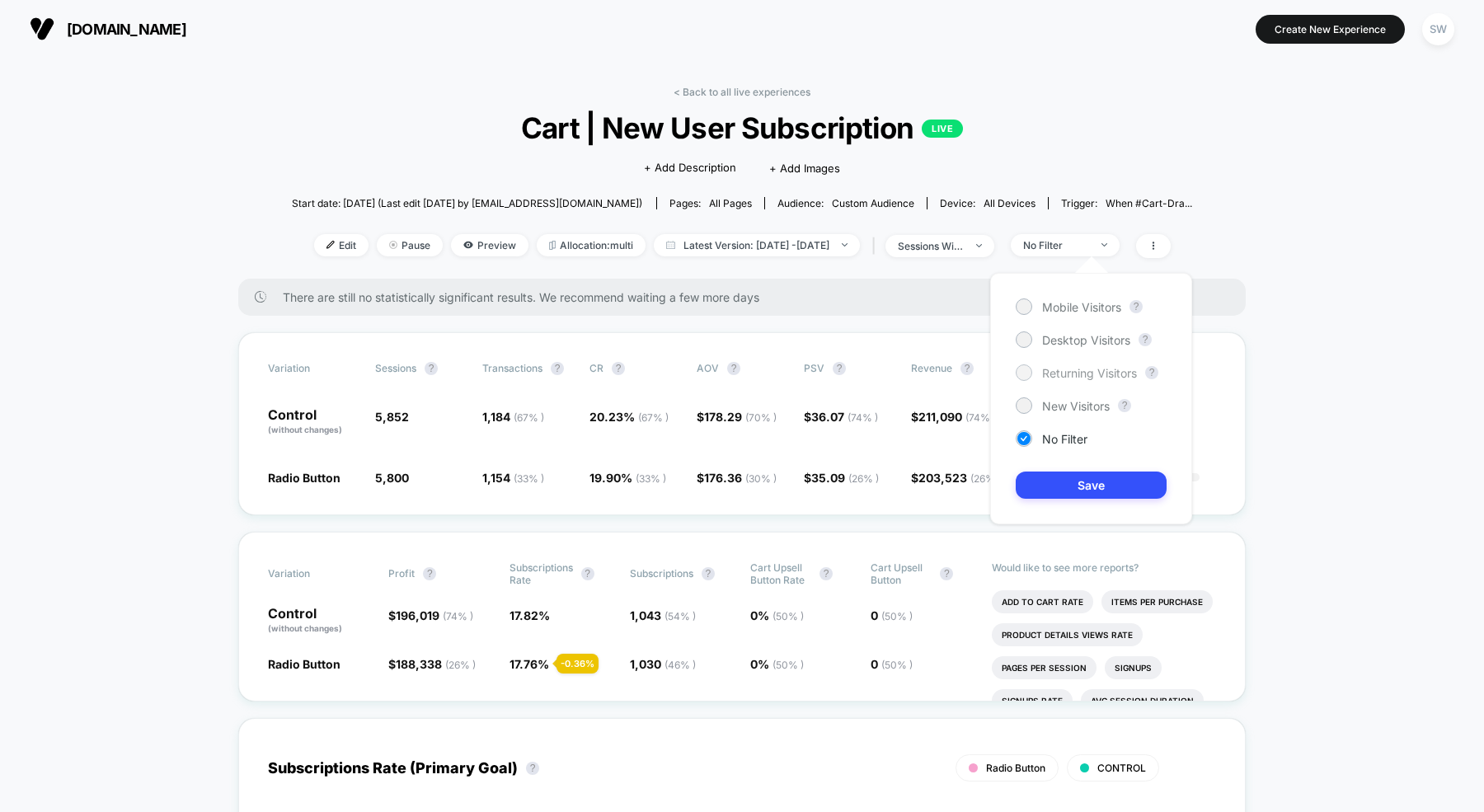
click at [1024, 374] on div at bounding box center [1024, 372] width 13 height 13
click at [1075, 469] on div "Mobile Visitors ? Desktop Visitors ? Returning Visitors ? New Visitors ? No Fil…" at bounding box center [1092, 398] width 202 height 251
click at [1064, 488] on button "Save" at bounding box center [1092, 485] width 151 height 27
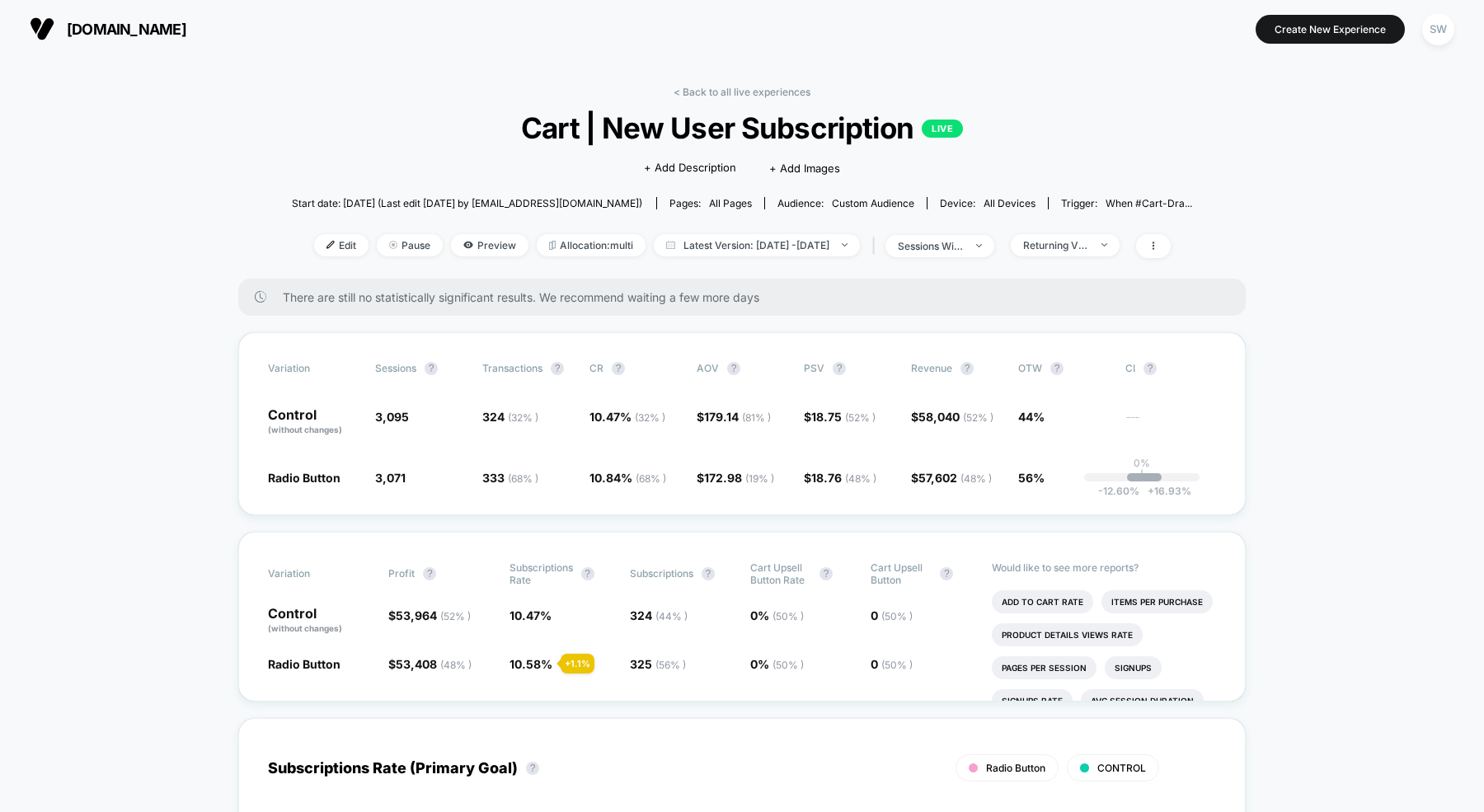
click at [731, 86] on link "< Back to all live experiences" at bounding box center [742, 92] width 137 height 13
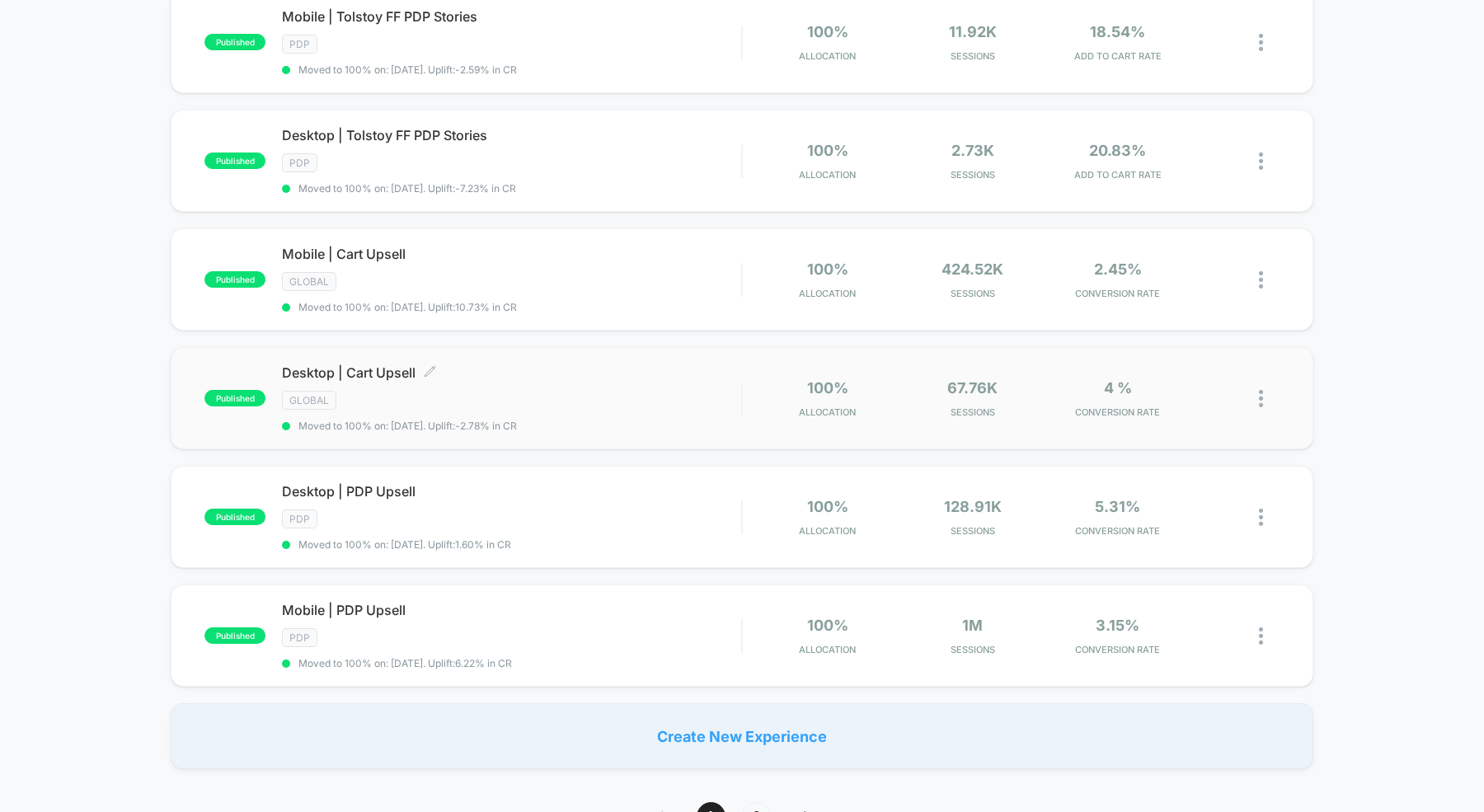
scroll to position [905, 0]
click at [505, 390] on div "GLOBAL" at bounding box center [511, 399] width 460 height 19
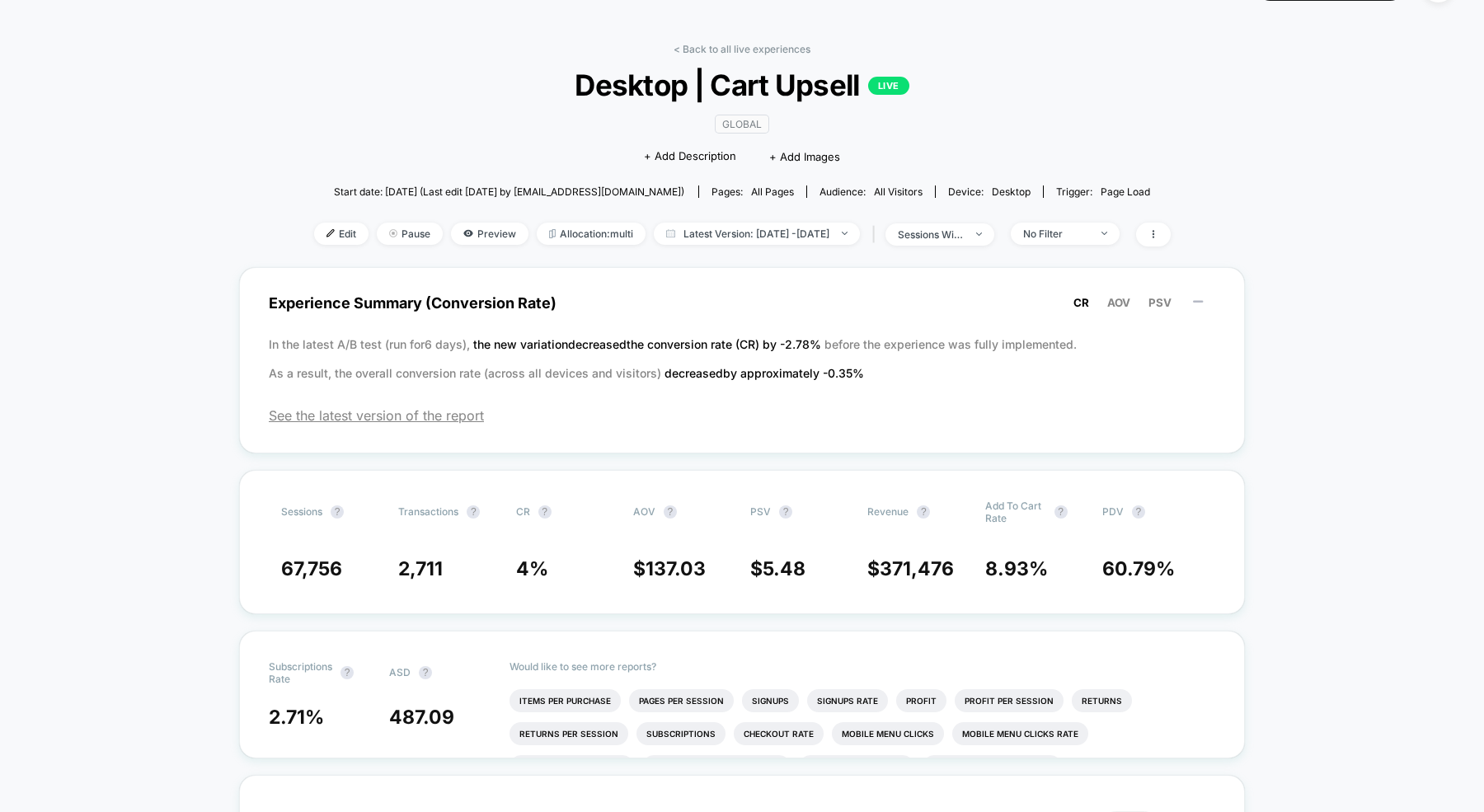
scroll to position [60, 0]
